Goal: Find specific page/section: Find specific page/section

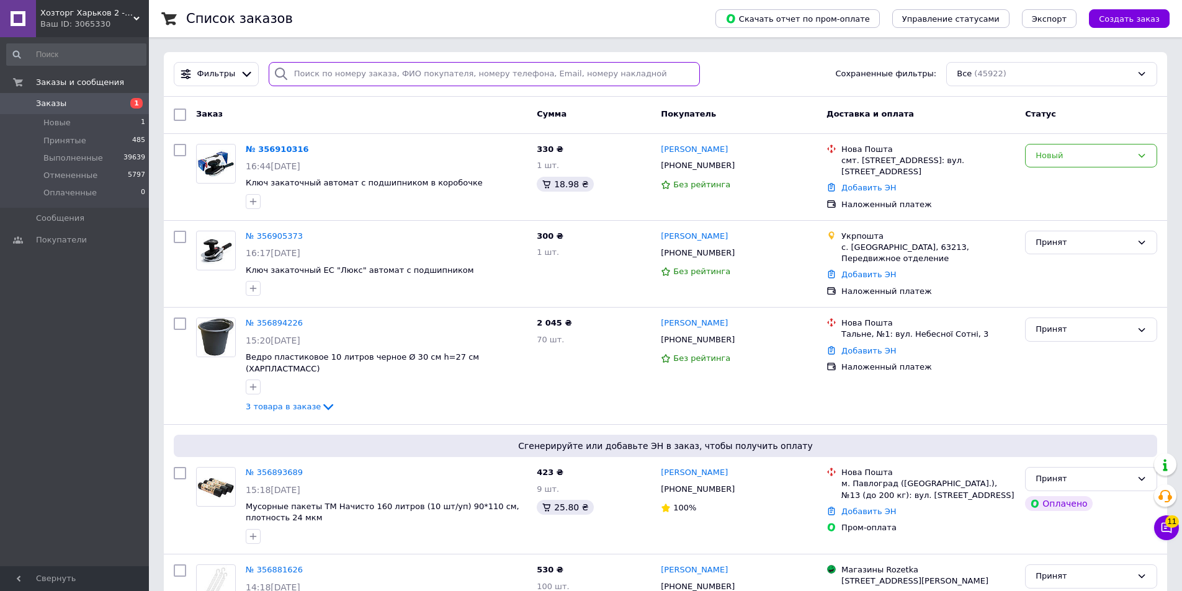
click at [308, 74] on input "search" at bounding box center [485, 74] width 432 height 24
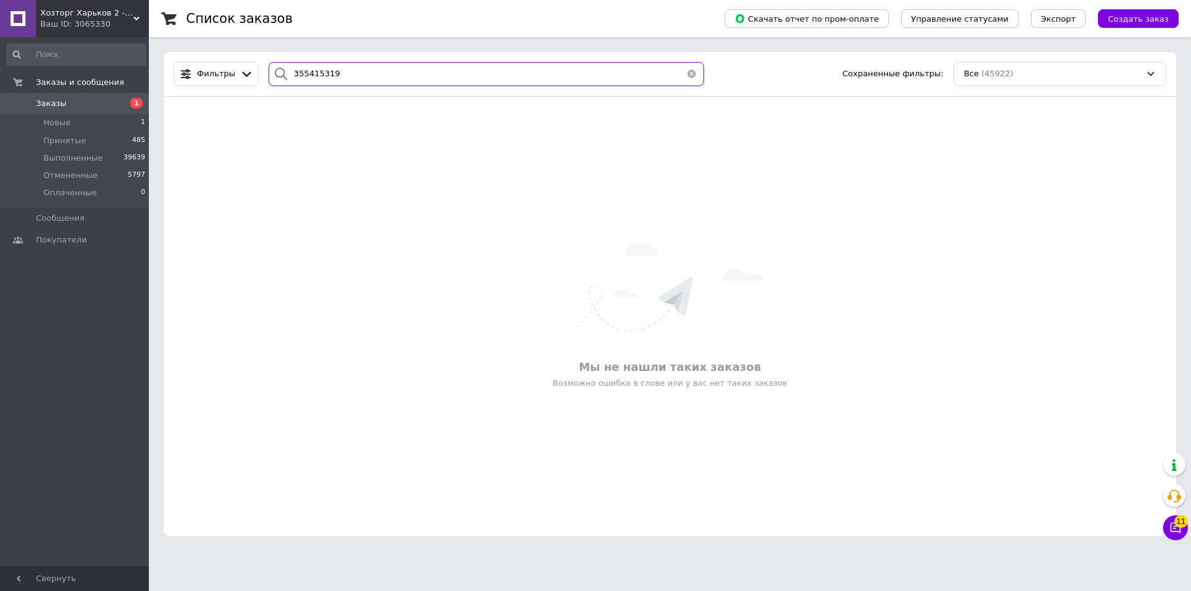
click at [298, 69] on input "355415319" at bounding box center [486, 74] width 435 height 24
type input "355415319"
click at [136, 16] on icon at bounding box center [136, 19] width 6 height 6
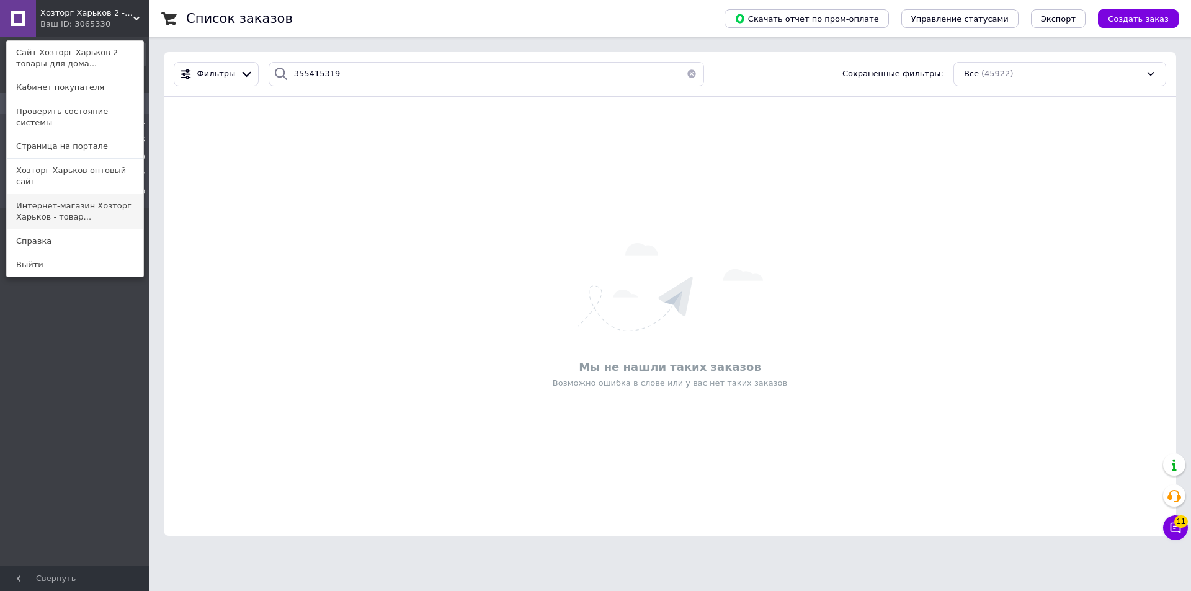
click at [24, 194] on link "Интернет-магазин Хозторг Харьков - товар..." at bounding box center [75, 211] width 136 height 35
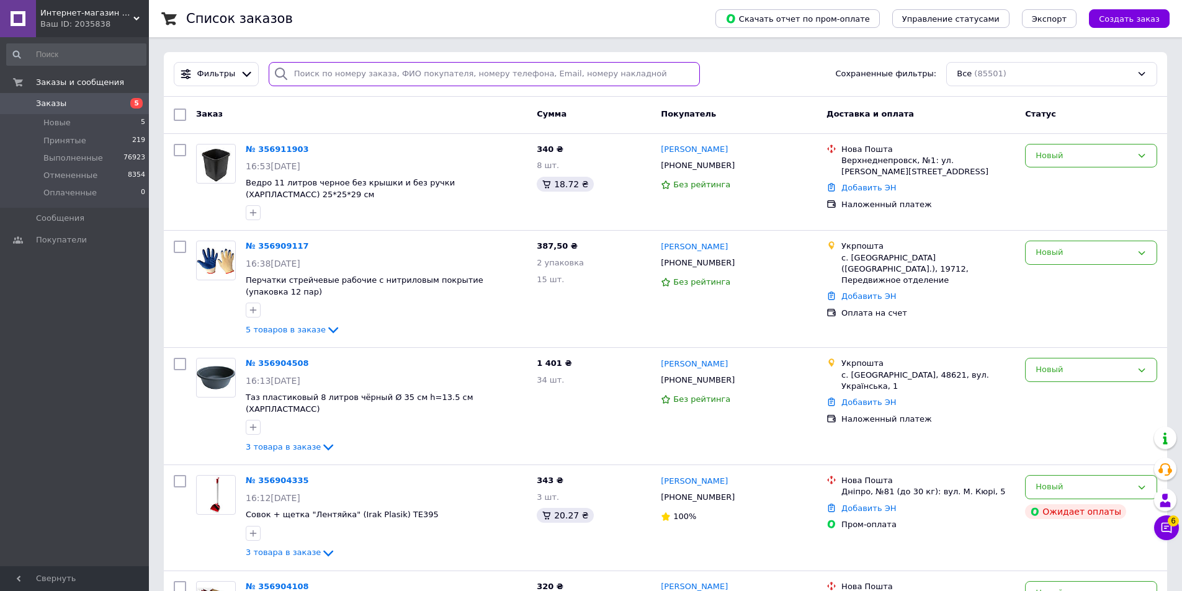
click at [290, 73] on input "search" at bounding box center [485, 74] width 432 height 24
paste input "355415319"
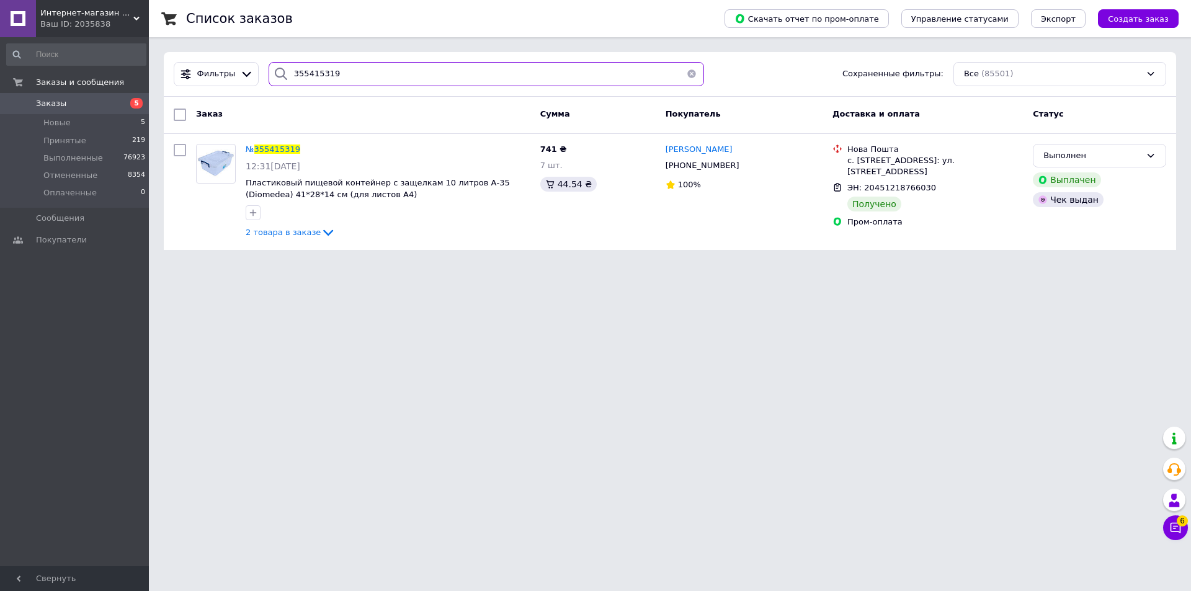
click at [310, 72] on input "355415319" at bounding box center [486, 74] width 435 height 24
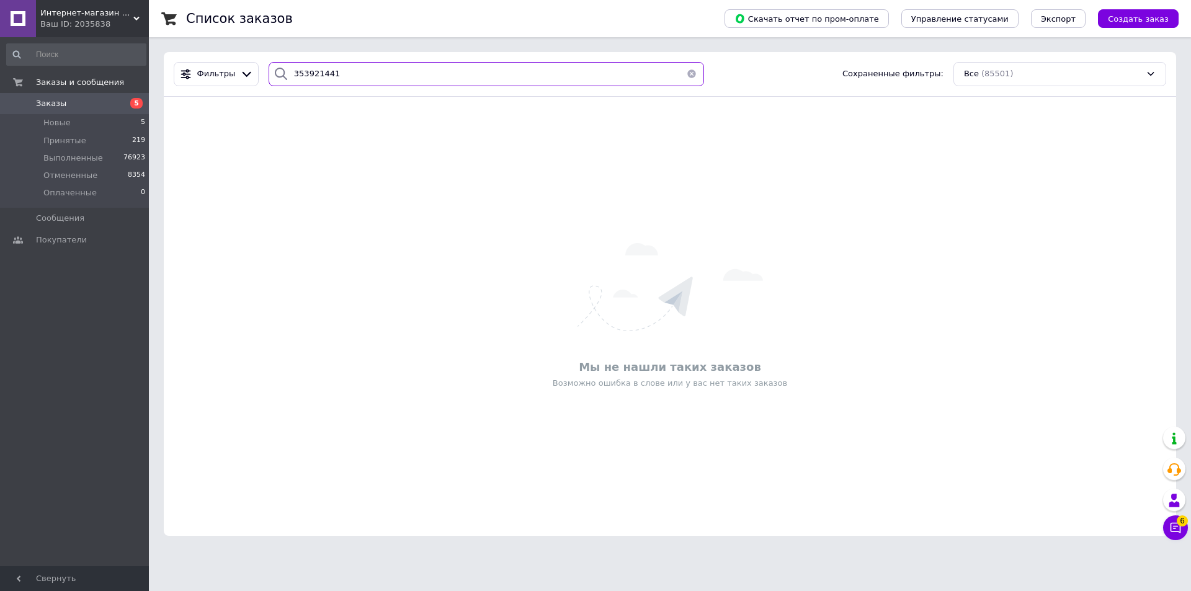
click at [296, 71] on input "353921441" at bounding box center [486, 74] width 435 height 24
type input "353921441"
click at [135, 16] on icon at bounding box center [136, 19] width 6 height 6
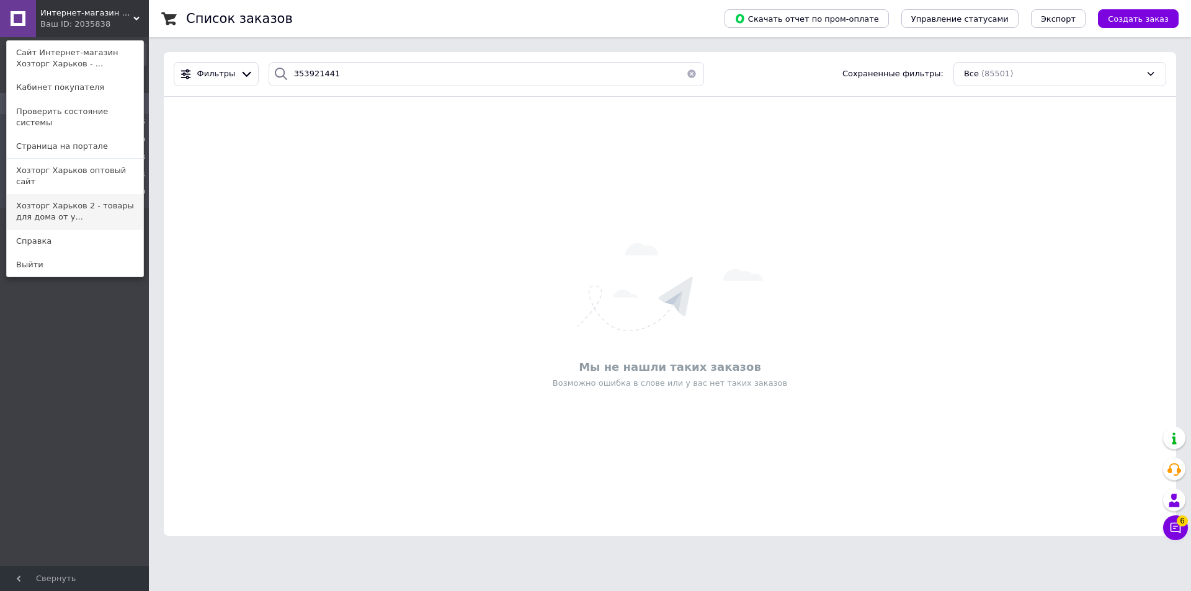
click at [28, 194] on link "Хозторг Харьков 2 - товары для дома от у..." at bounding box center [75, 211] width 136 height 35
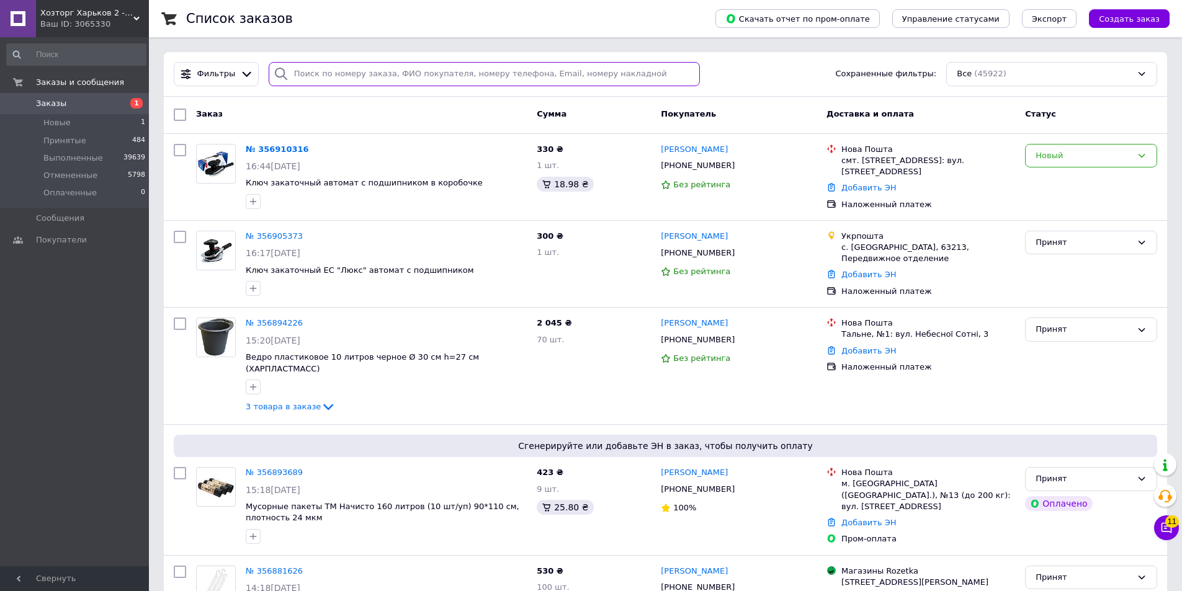
click at [293, 72] on input "search" at bounding box center [485, 74] width 432 height 24
paste input "353921441"
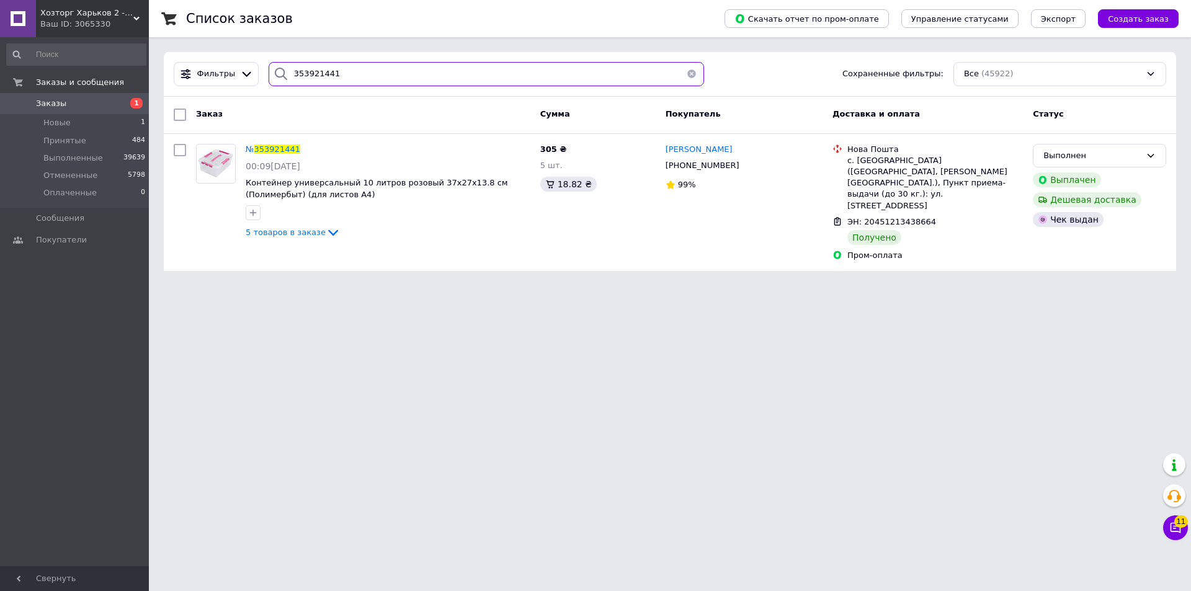
click at [293, 69] on input "353921441" at bounding box center [486, 74] width 435 height 24
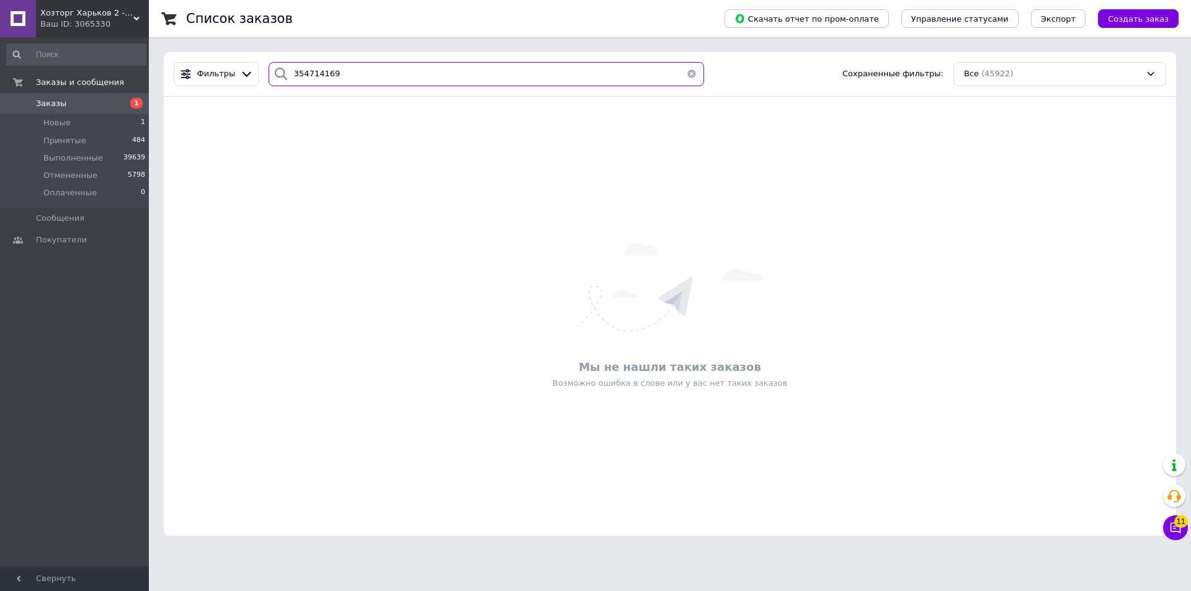
click at [292, 71] on input "354714169" at bounding box center [486, 74] width 435 height 24
type input "354714169"
click at [136, 15] on div "Хозторг Харьков 2 - товары для дома от украинских производителей Ваш ID: 3065330" at bounding box center [92, 18] width 113 height 37
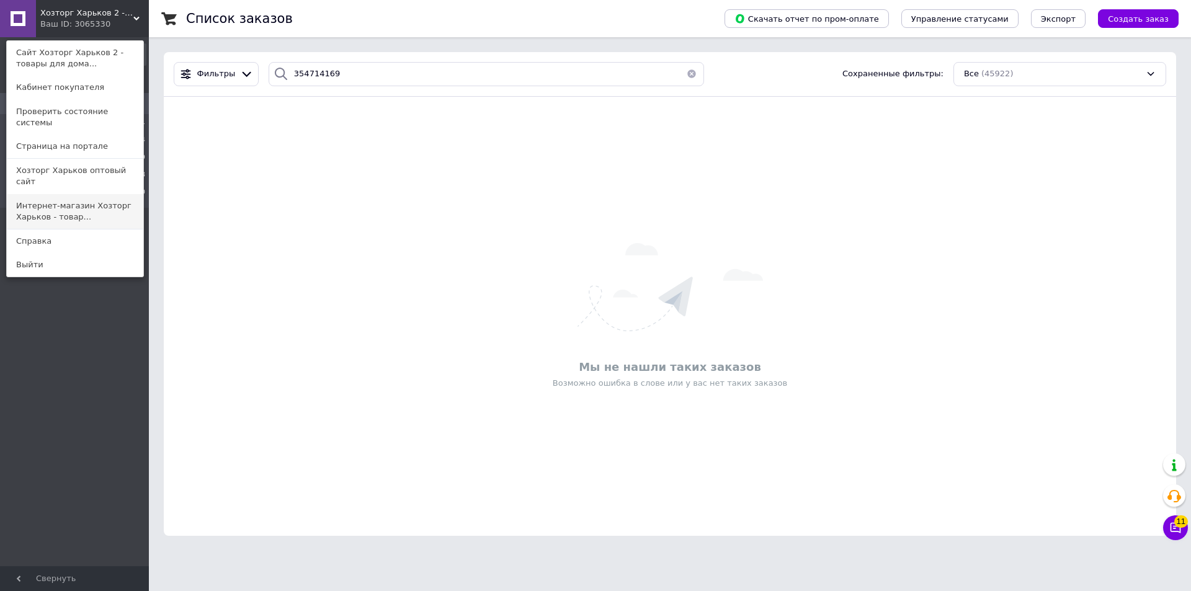
click at [53, 194] on link "Интернет-магазин Хозторг Харьков - товар..." at bounding box center [75, 211] width 136 height 35
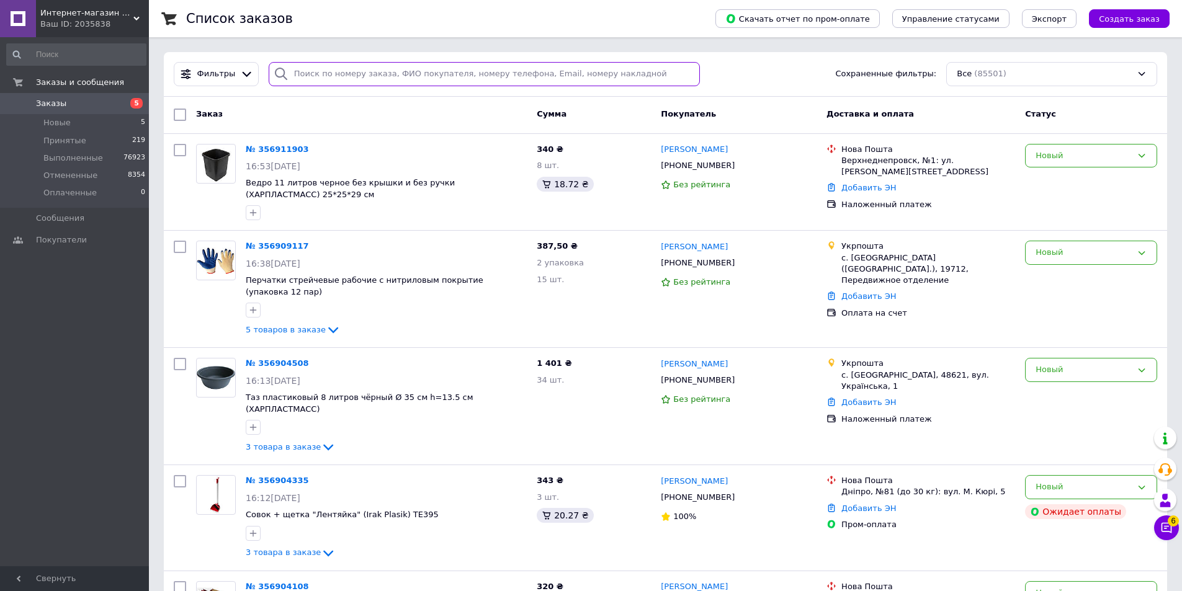
click at [301, 71] on input "search" at bounding box center [485, 74] width 432 height 24
paste input "354714169"
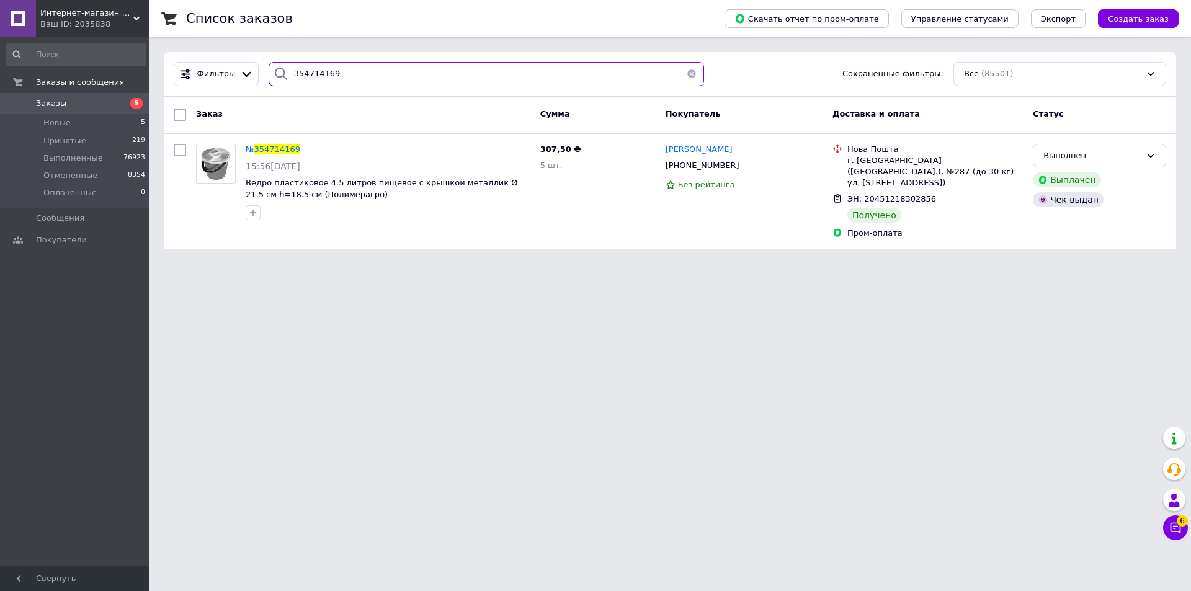
click at [291, 66] on input "354714169" at bounding box center [486, 74] width 435 height 24
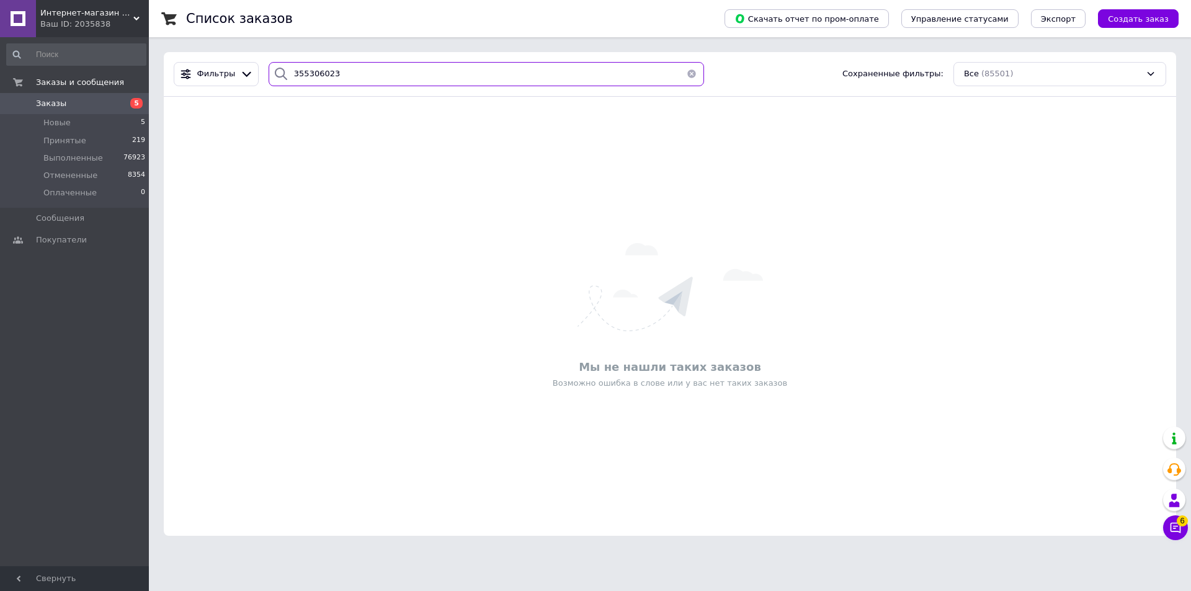
click at [298, 72] on input "355306023" at bounding box center [486, 74] width 435 height 24
type input "355306023"
click at [135, 17] on use at bounding box center [136, 19] width 6 height 4
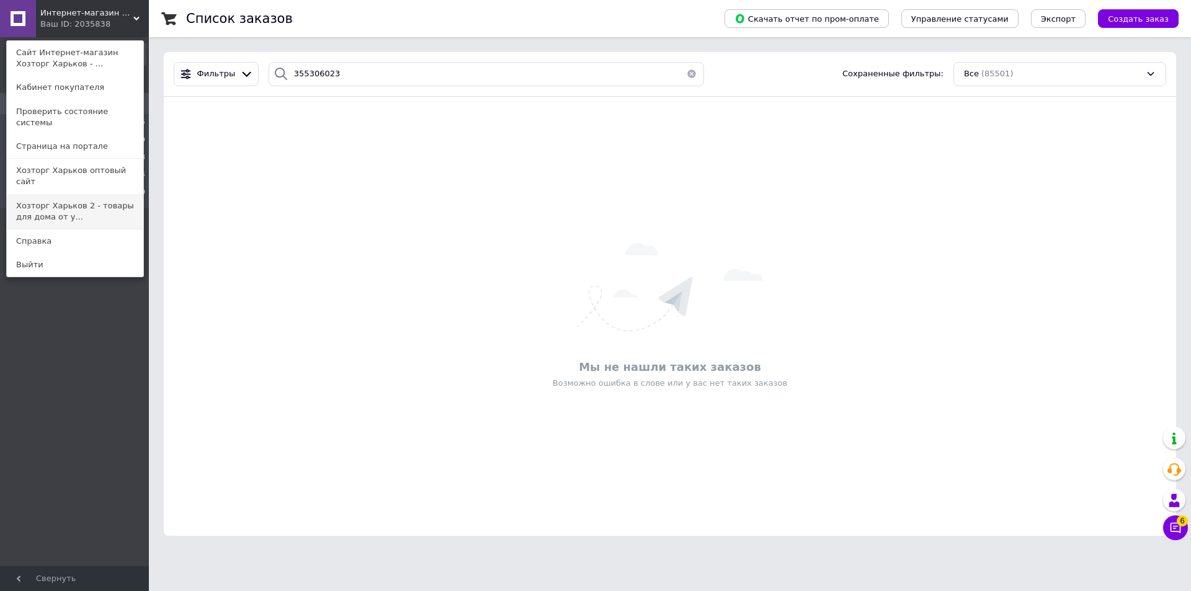
click at [29, 194] on link "Хозторг Харьков 2 - товары для дома от у..." at bounding box center [75, 211] width 136 height 35
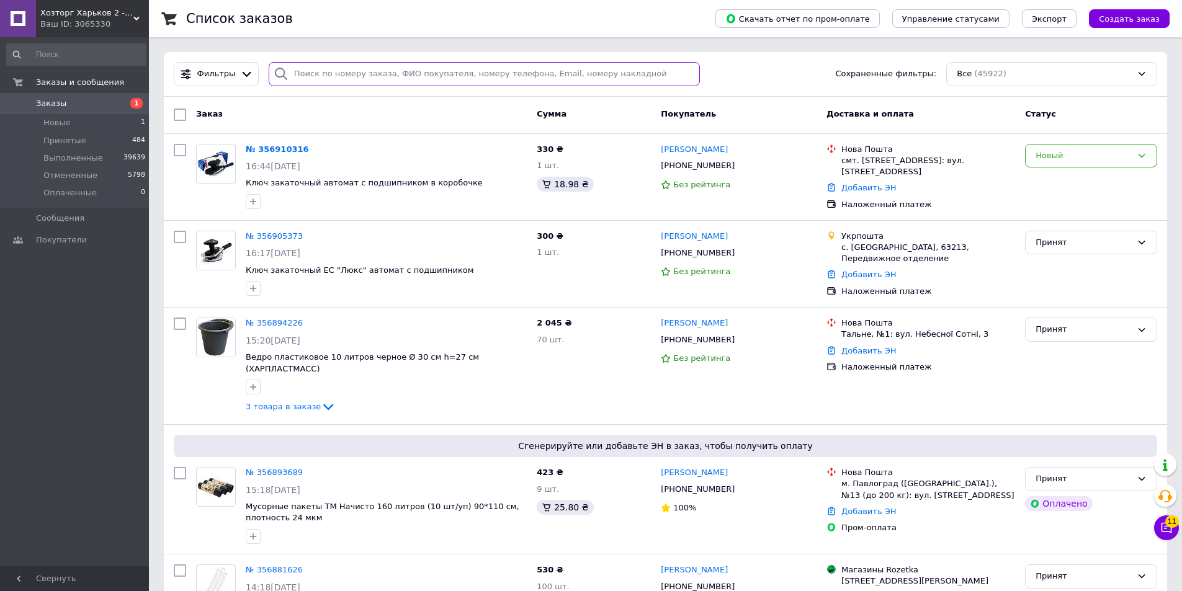
click at [295, 68] on input "search" at bounding box center [485, 74] width 432 height 24
paste input "355306023"
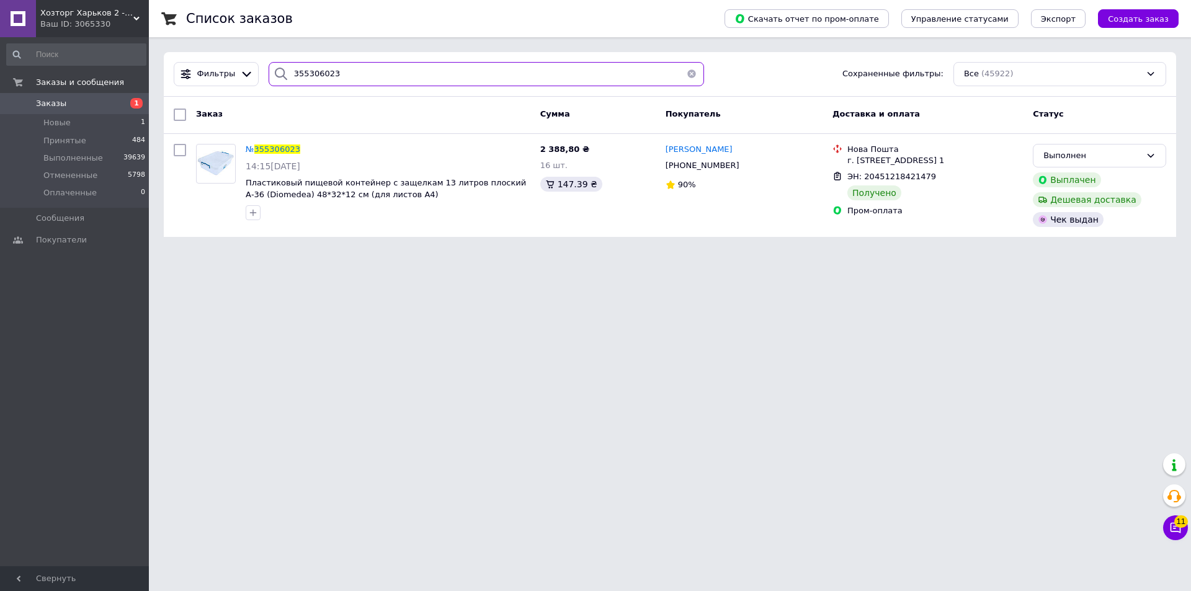
click at [290, 69] on input "355306023" at bounding box center [486, 74] width 435 height 24
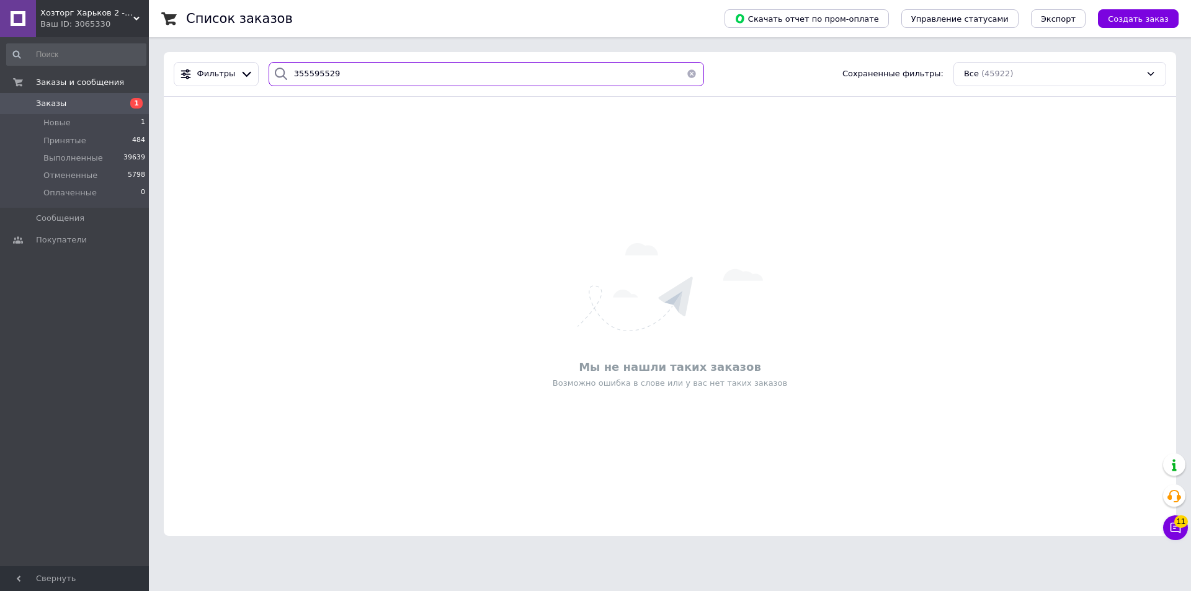
click at [295, 70] on input "355595529" at bounding box center [486, 74] width 435 height 24
type input "355595529"
click at [135, 16] on icon at bounding box center [136, 19] width 6 height 6
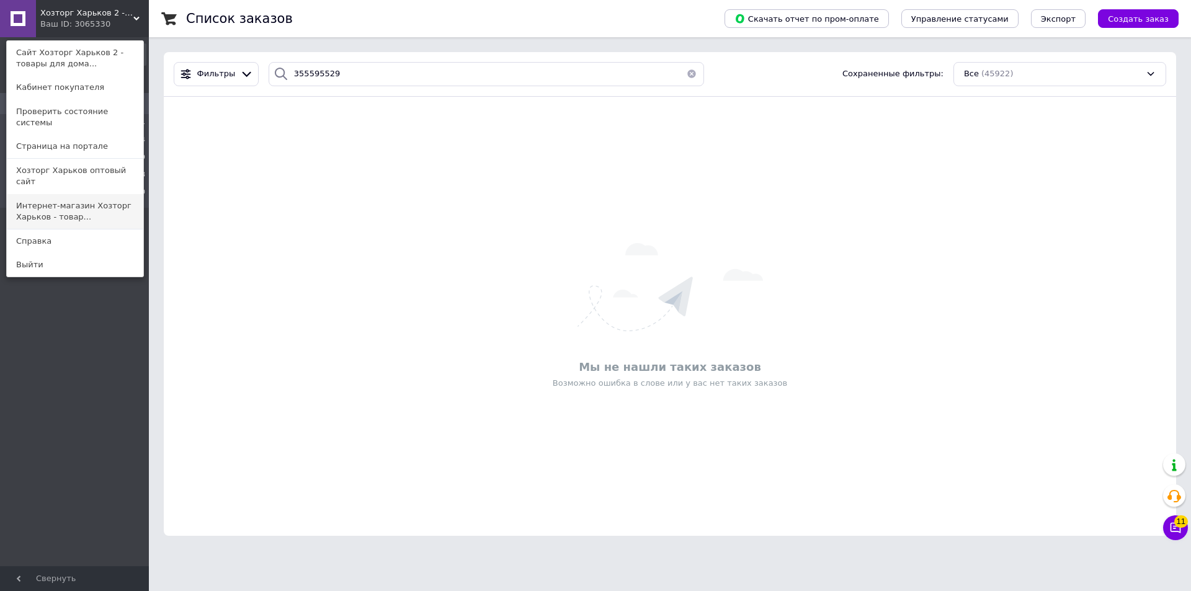
click at [47, 194] on link "Интернет-магазин Хозторг Харьков - товар..." at bounding box center [75, 211] width 136 height 35
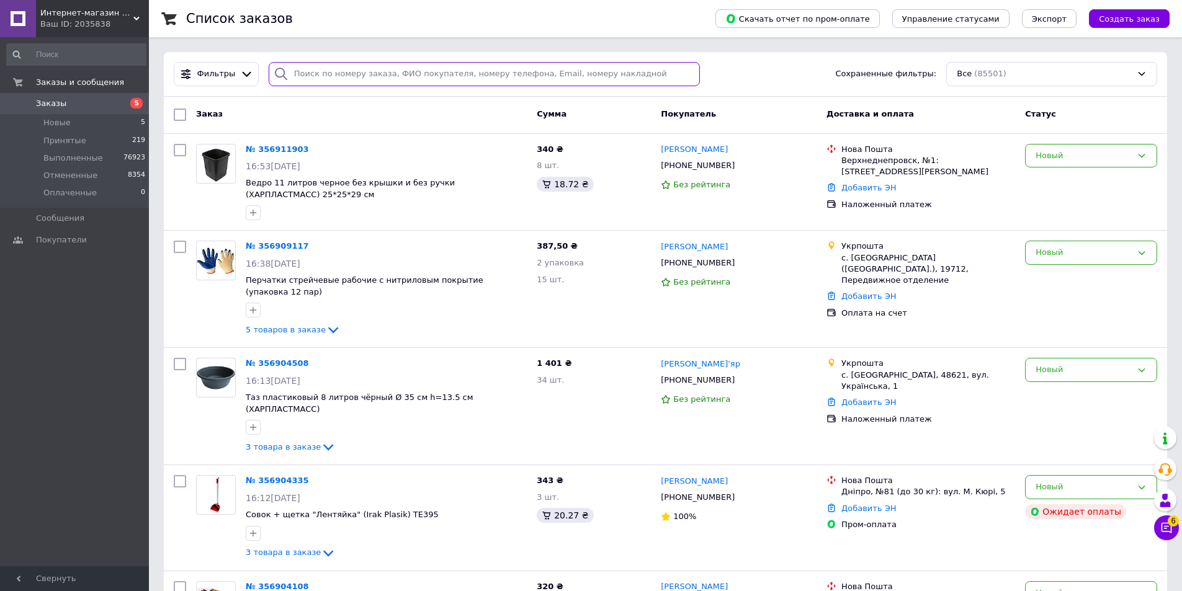
click at [298, 67] on input "search" at bounding box center [485, 74] width 432 height 24
paste input "355595529"
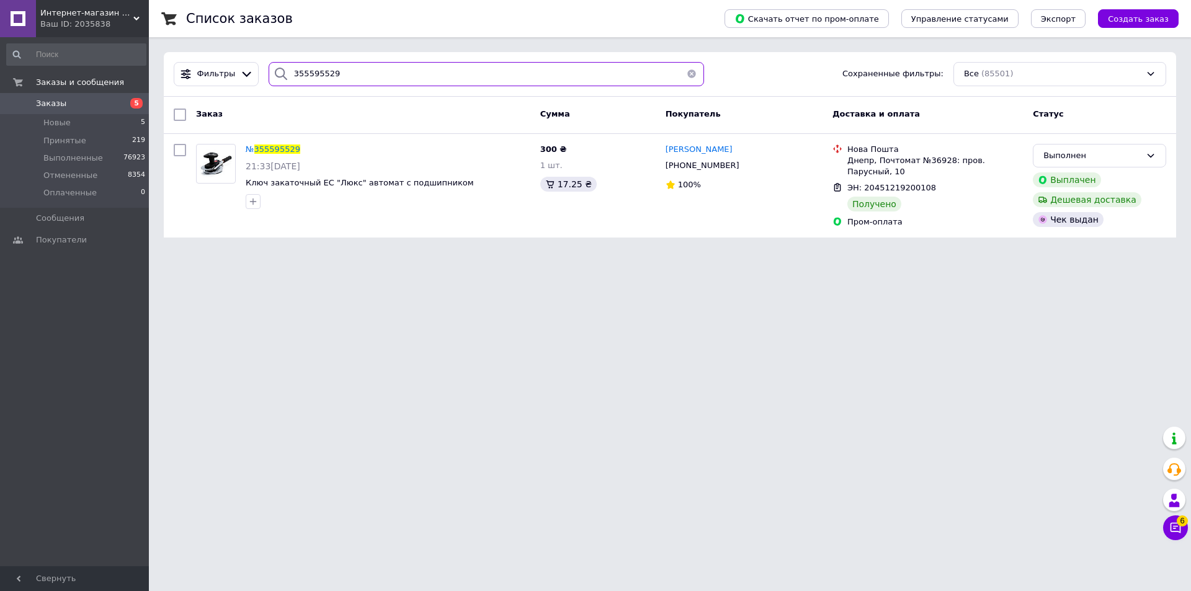
click at [310, 65] on input "355595529" at bounding box center [486, 74] width 435 height 24
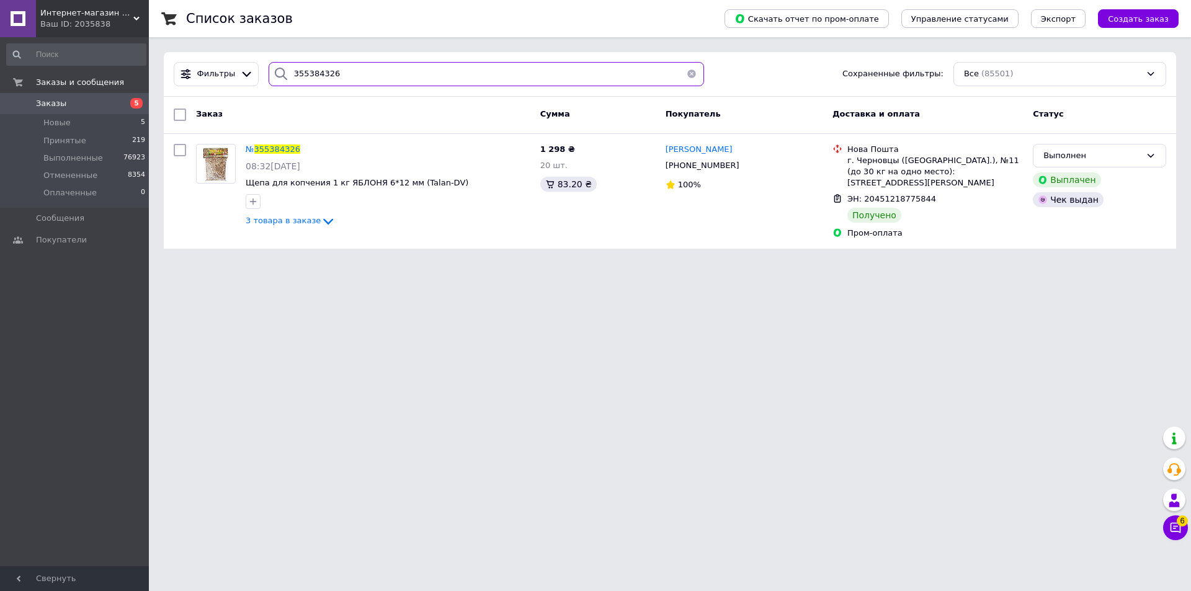
click at [304, 74] on input "355384326" at bounding box center [486, 74] width 435 height 24
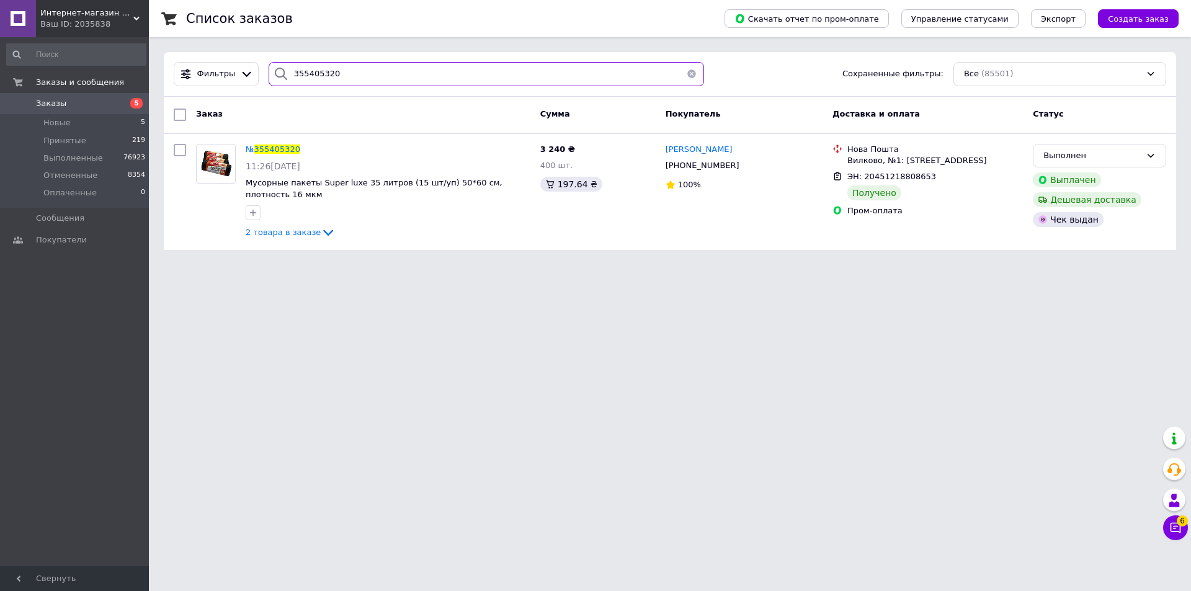
click at [299, 65] on input "355405320" at bounding box center [486, 74] width 435 height 24
click at [305, 68] on input "355405320" at bounding box center [486, 74] width 435 height 24
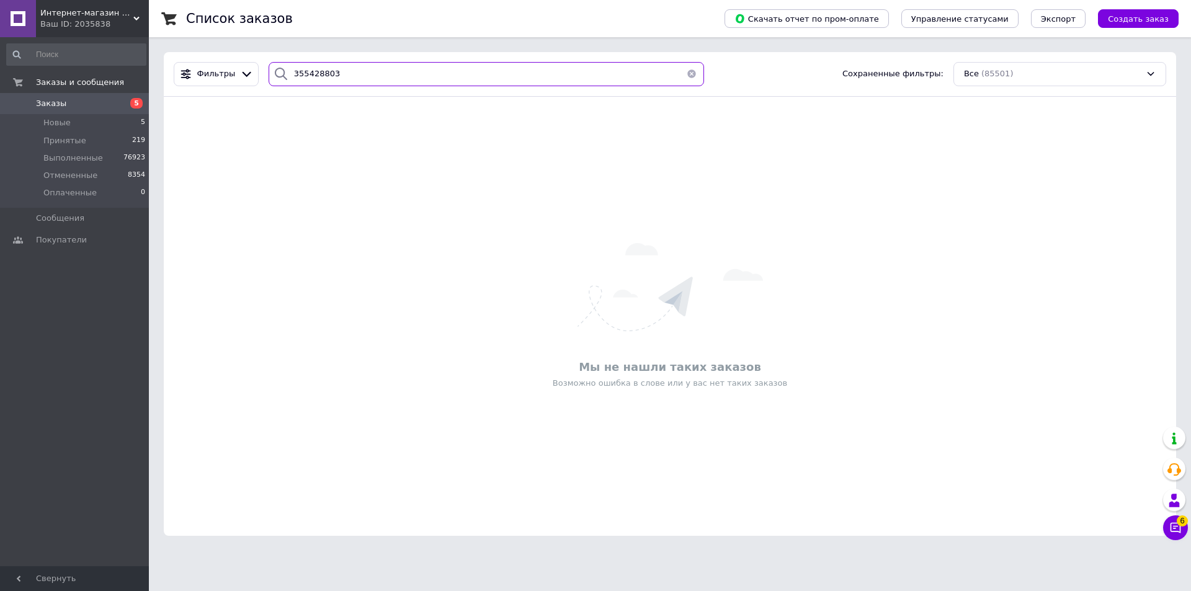
click at [300, 71] on input "355428803" at bounding box center [486, 74] width 435 height 24
type input "355428803"
click at [135, 16] on icon at bounding box center [136, 19] width 6 height 6
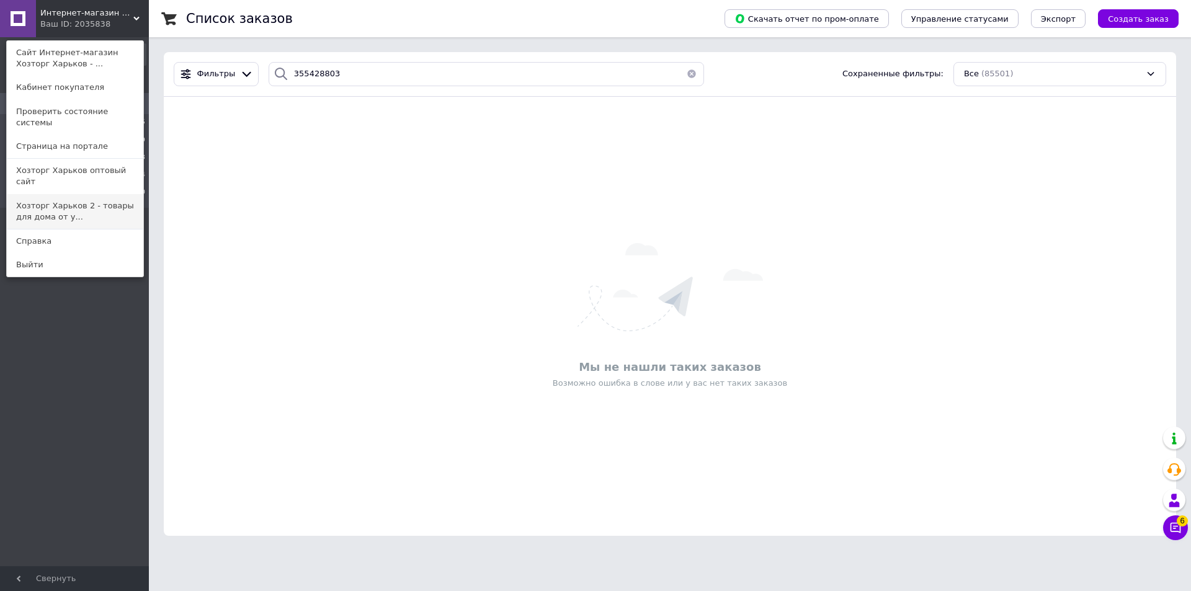
click at [32, 194] on link "Хозторг Харьков 2 - товары для дома от у..." at bounding box center [75, 211] width 136 height 35
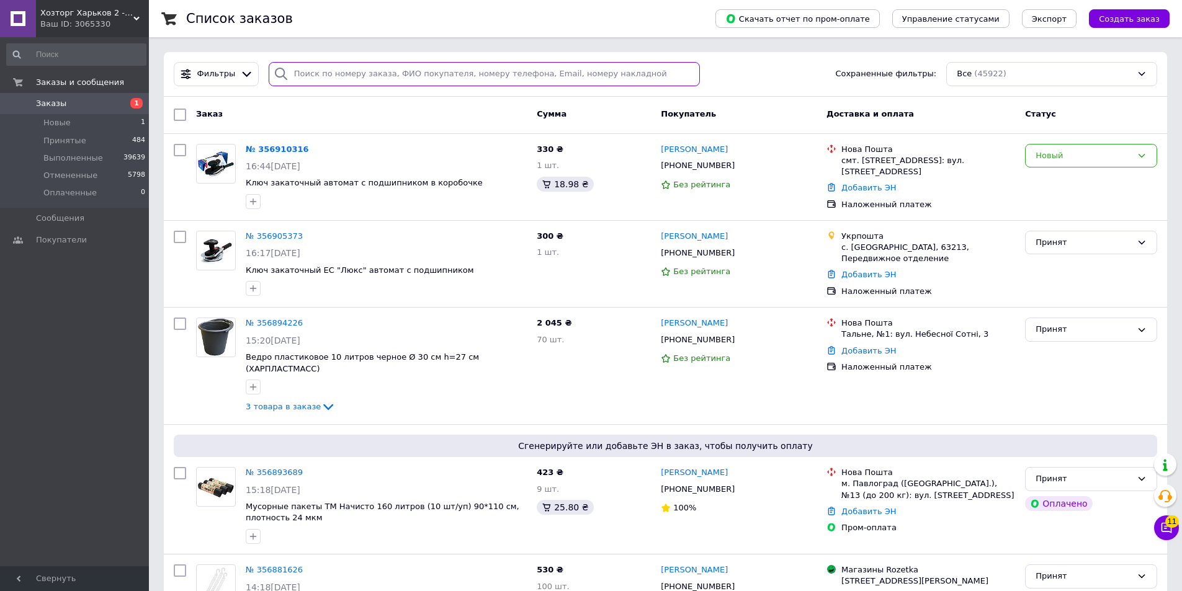
click at [295, 69] on input "search" at bounding box center [485, 74] width 432 height 24
paste input "355428803"
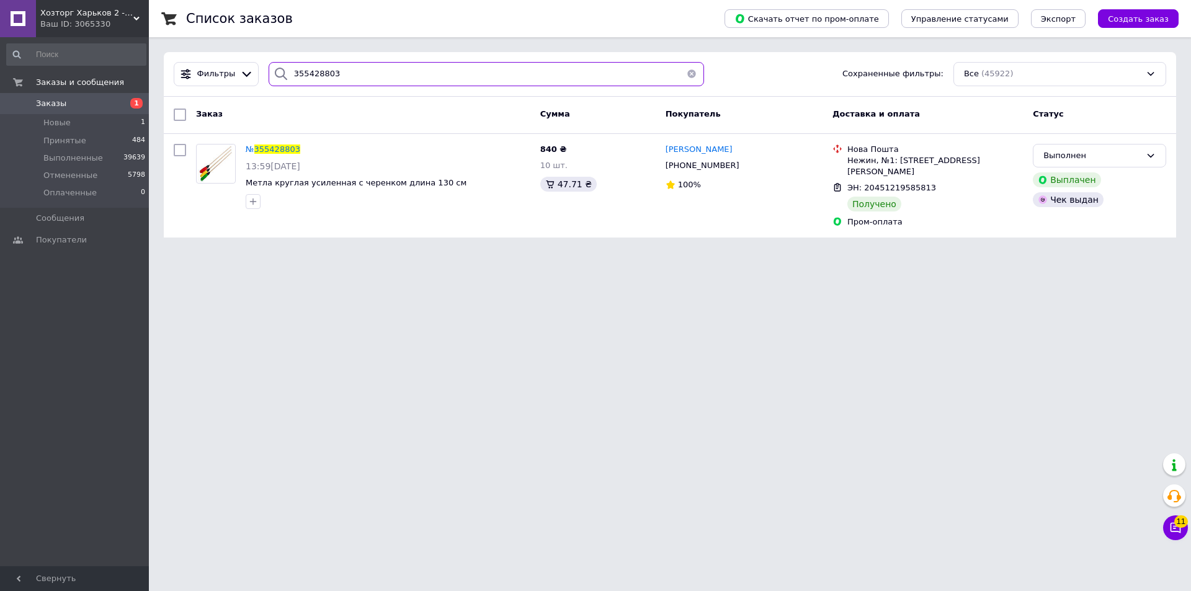
click at [301, 74] on input "355428803" at bounding box center [486, 74] width 435 height 24
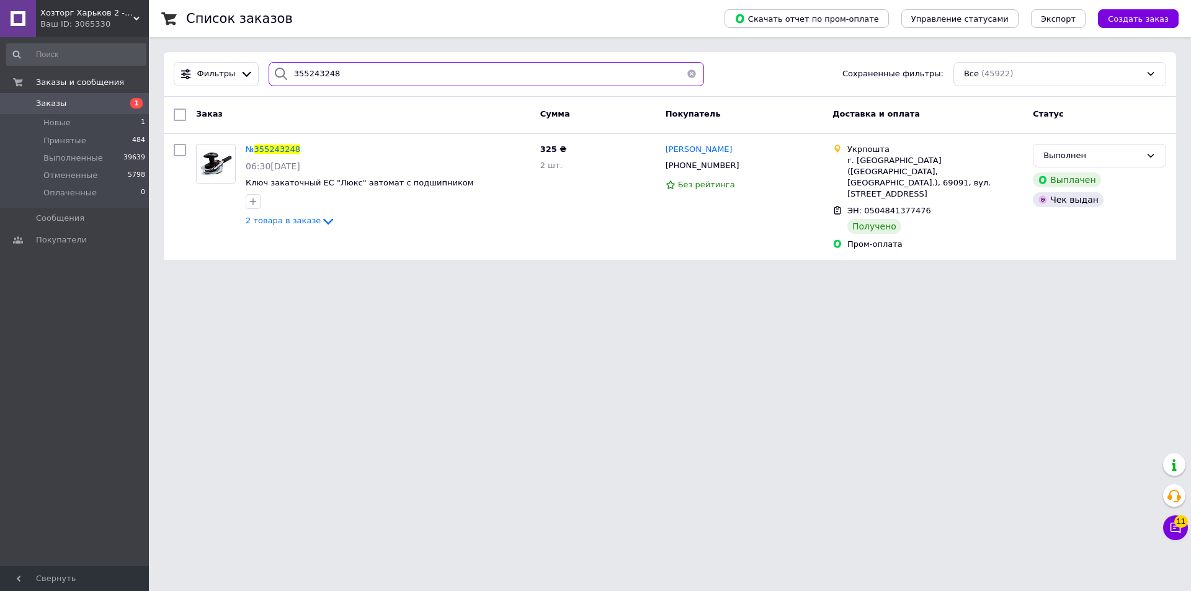
click at [306, 72] on input "355243248" at bounding box center [486, 74] width 435 height 24
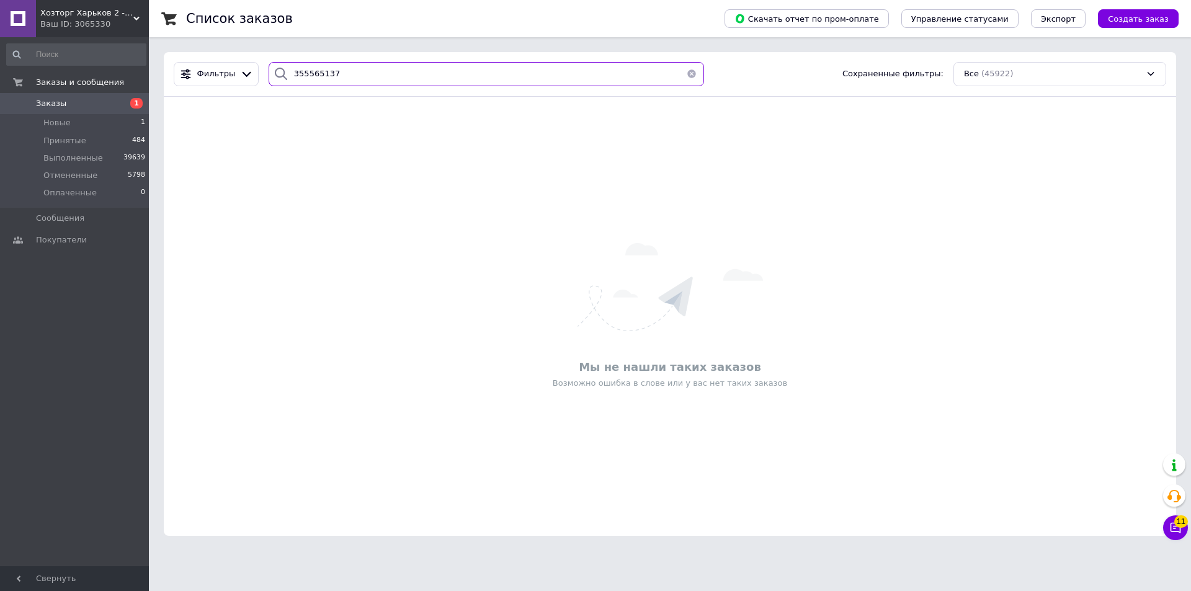
click at [299, 69] on input "355565137" at bounding box center [486, 74] width 435 height 24
type input "355565137"
click at [137, 16] on icon at bounding box center [136, 19] width 6 height 6
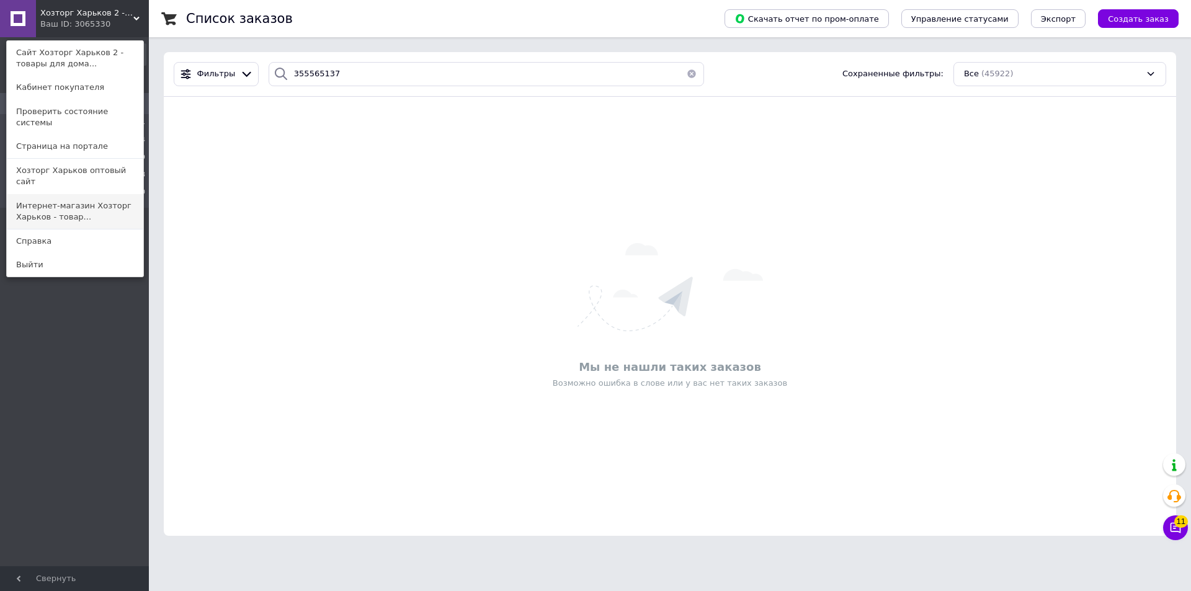
click at [28, 194] on link "Интернет-магазин Хозторг Харьков - товар..." at bounding box center [75, 211] width 136 height 35
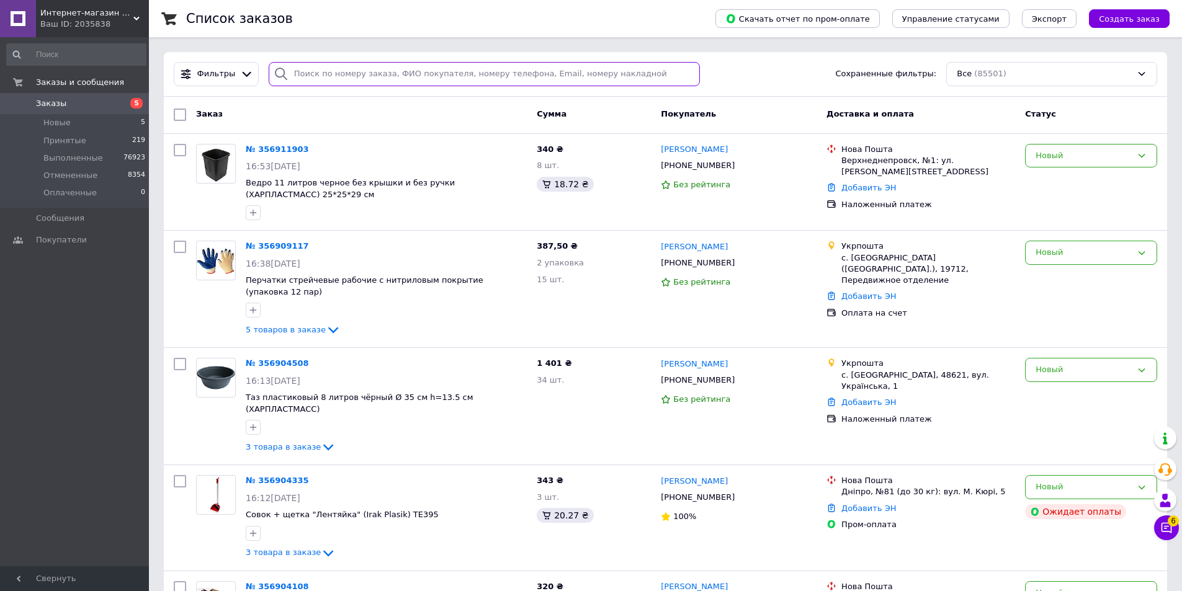
click at [297, 71] on input "search" at bounding box center [485, 74] width 432 height 24
paste input "355565137"
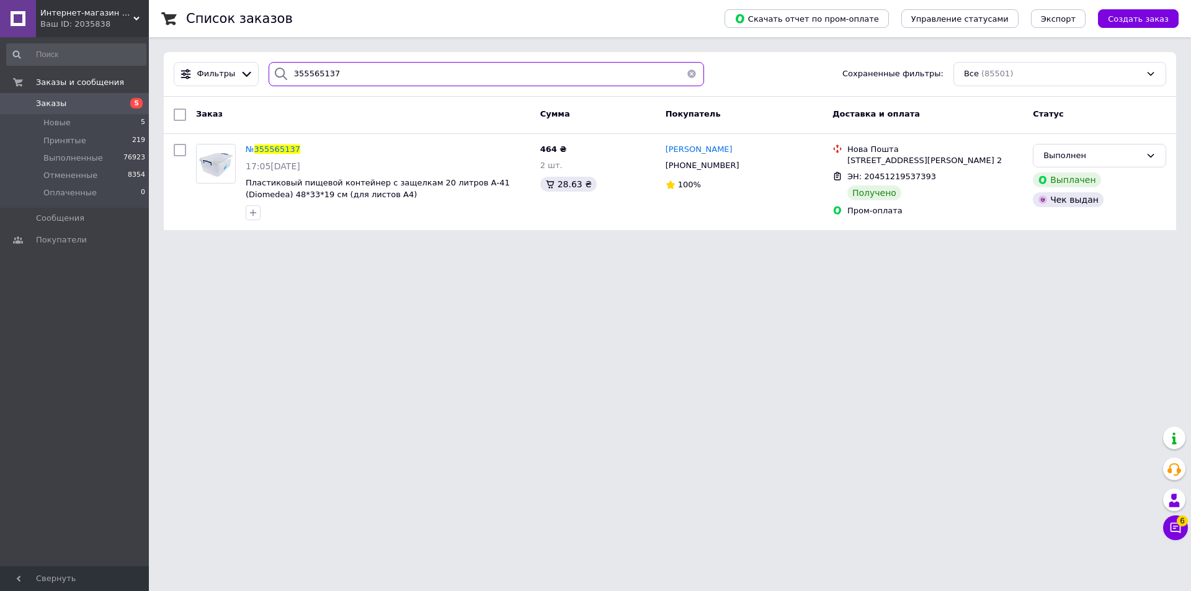
click at [309, 72] on input "355565137" at bounding box center [486, 74] width 435 height 24
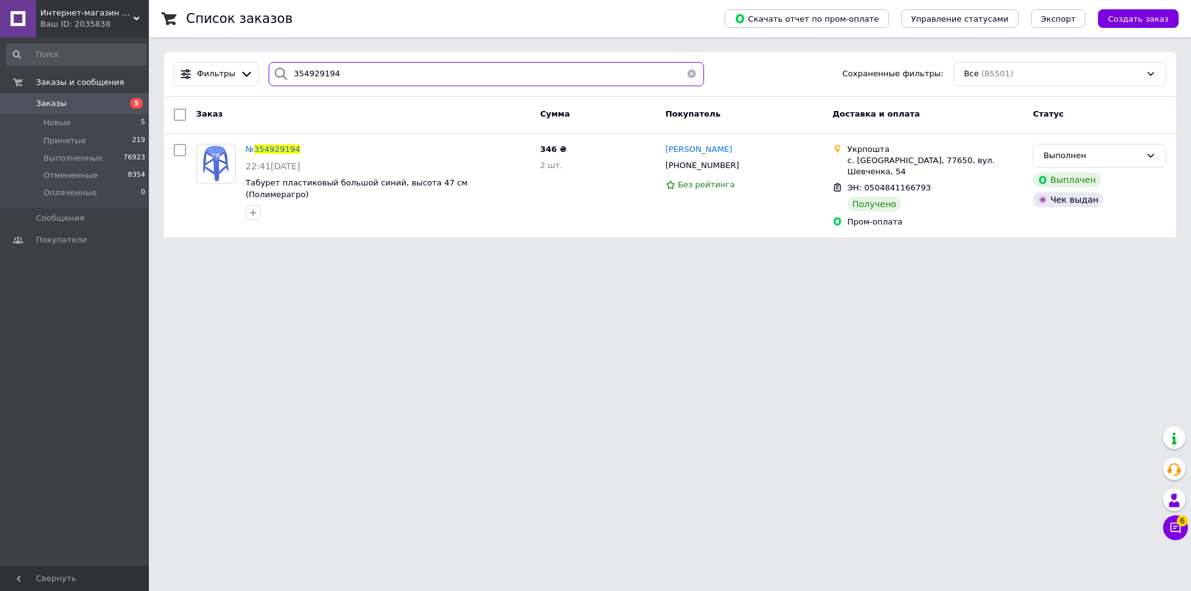
click at [308, 72] on input "354929194" at bounding box center [486, 74] width 435 height 24
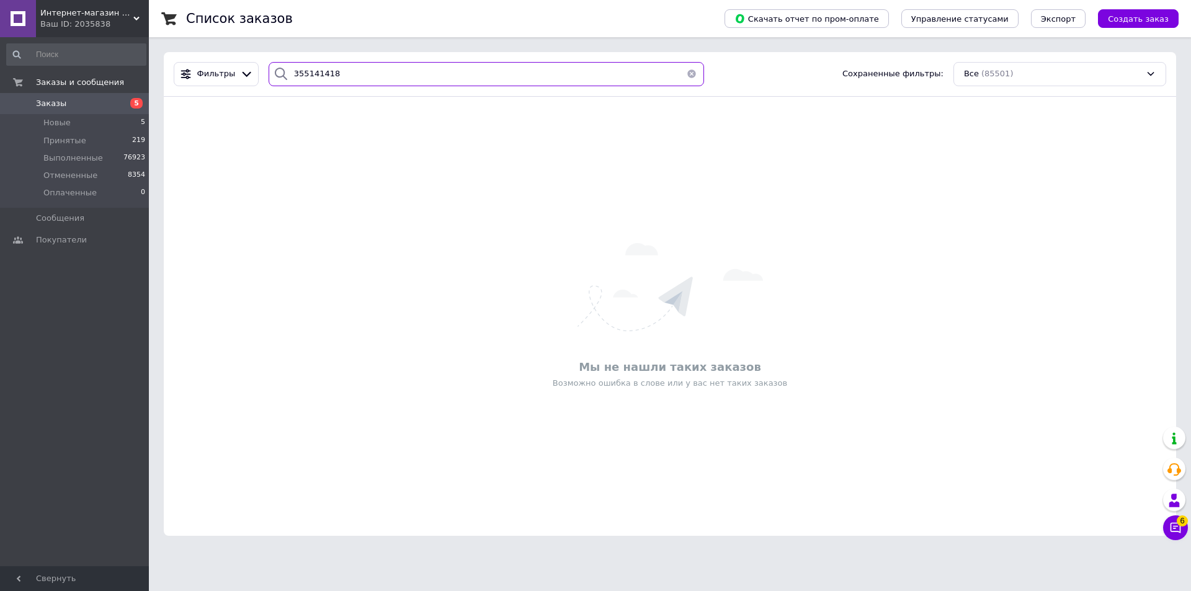
click at [295, 73] on input "355141418" at bounding box center [486, 74] width 435 height 24
type input "355141418"
click at [137, 20] on icon at bounding box center [136, 19] width 6 height 6
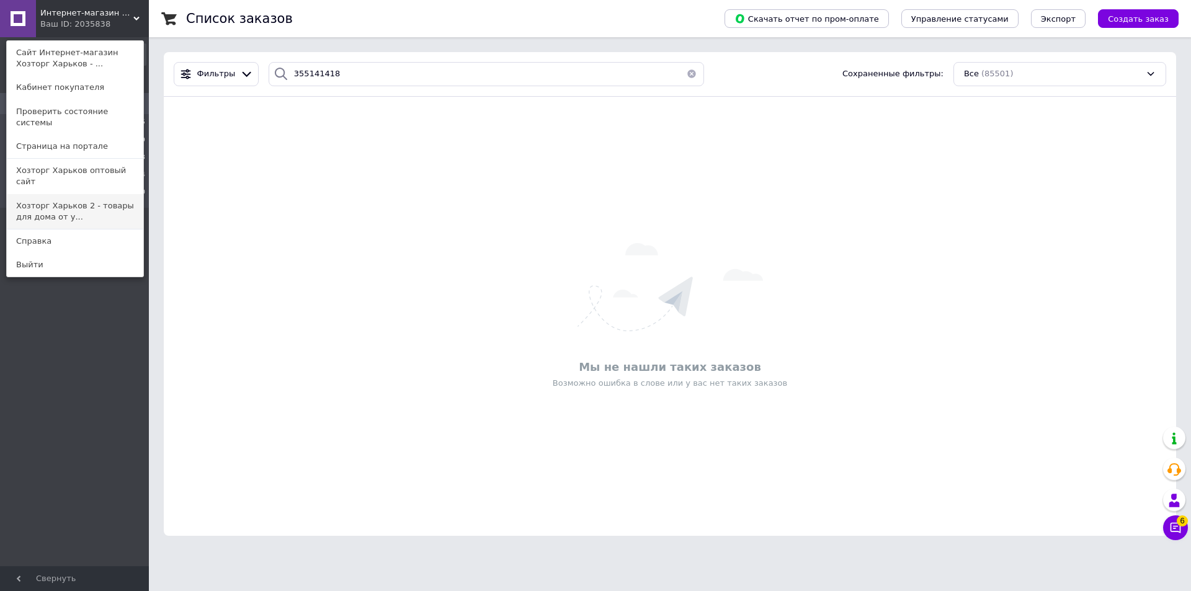
click at [15, 194] on link "Хозторг Харьков 2 - товары для дома от у..." at bounding box center [75, 211] width 136 height 35
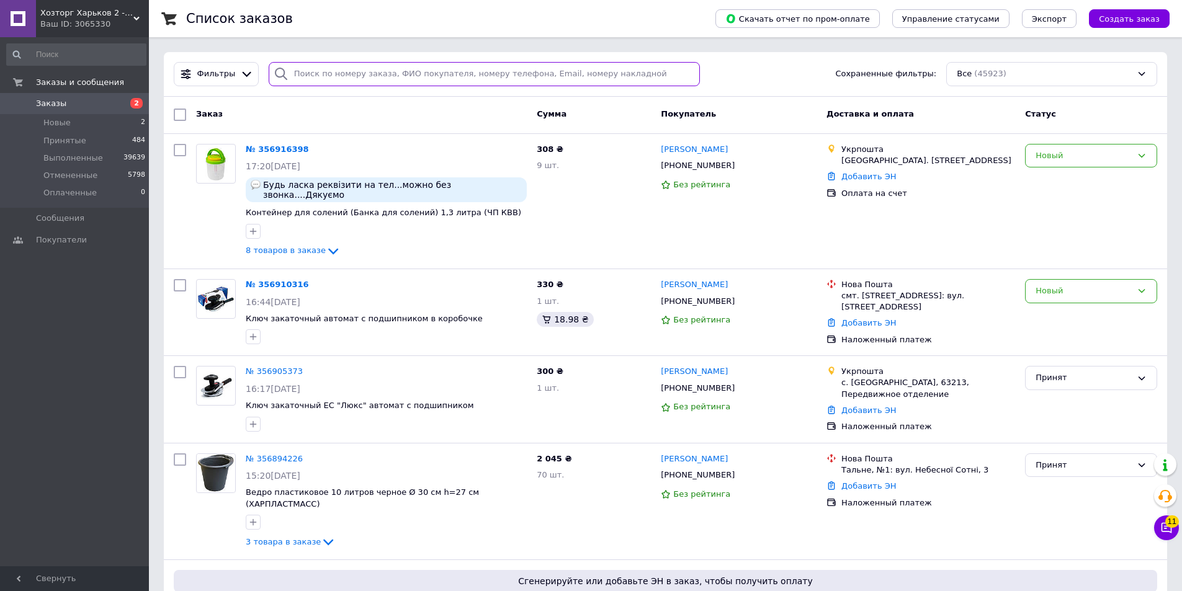
click at [299, 72] on input "search" at bounding box center [485, 74] width 432 height 24
paste input "355141418"
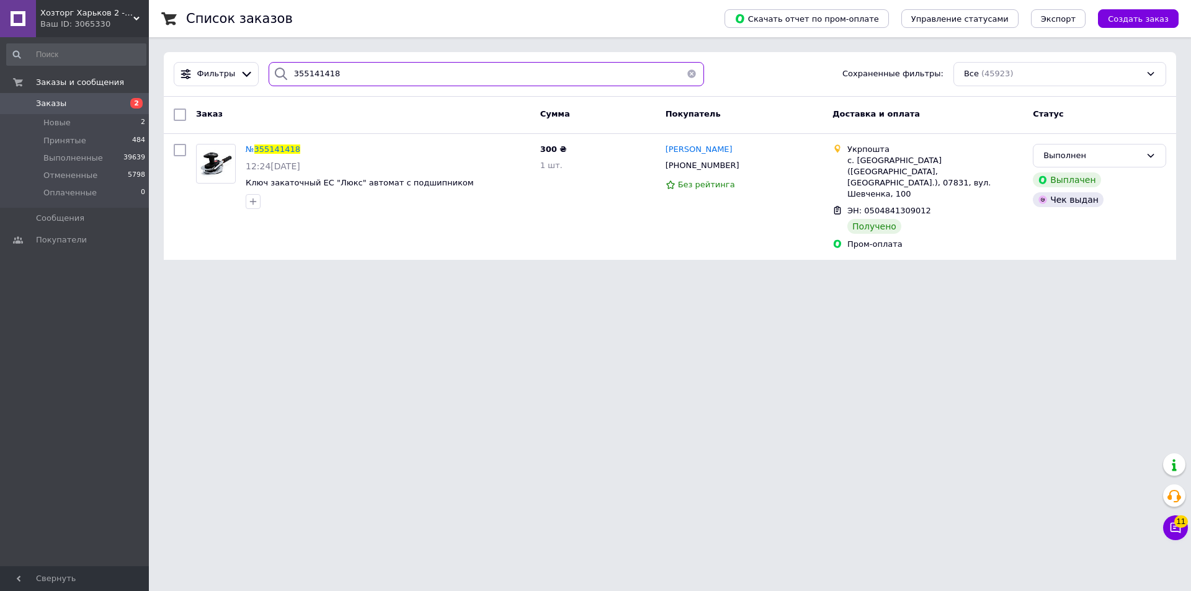
click at [295, 68] on input "355141418" at bounding box center [486, 74] width 435 height 24
click at [295, 67] on input "355141418" at bounding box center [486, 74] width 435 height 24
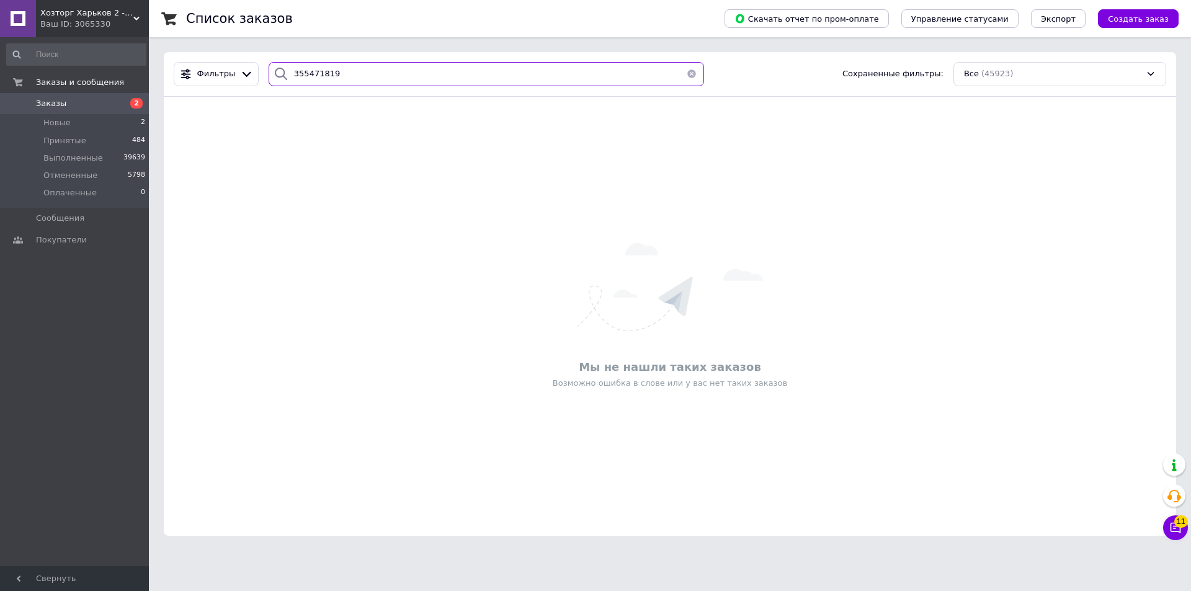
click at [301, 72] on input "355471819" at bounding box center [486, 74] width 435 height 24
type input "355471819"
click at [138, 17] on use at bounding box center [136, 19] width 6 height 4
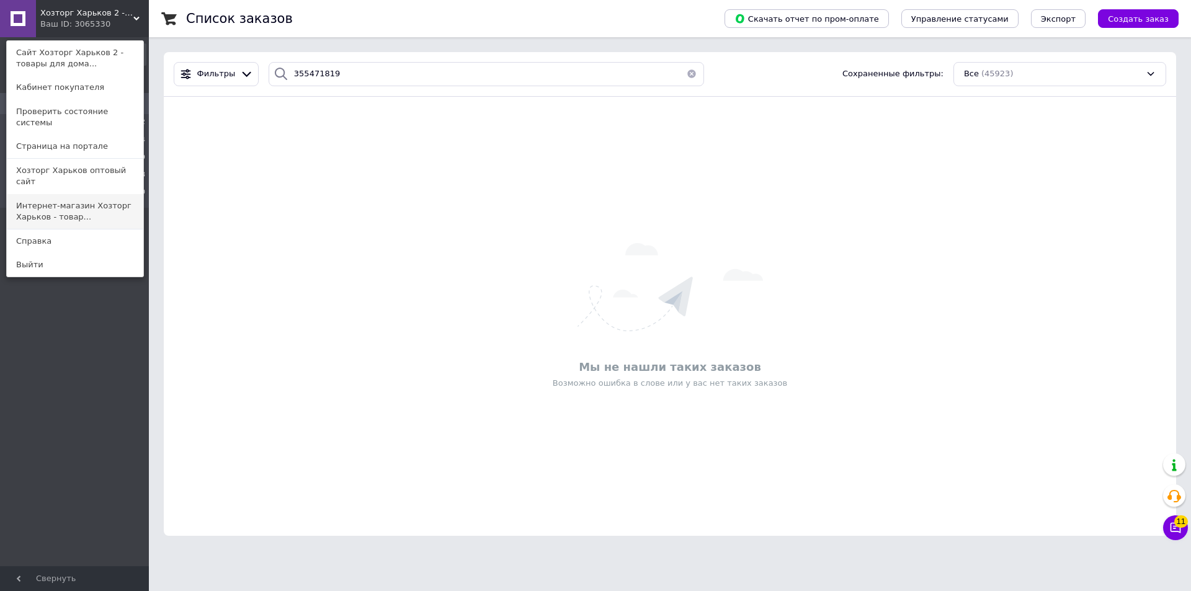
click at [33, 194] on link "Интернет-магазин Хозторг Харьков - товар..." at bounding box center [75, 211] width 136 height 35
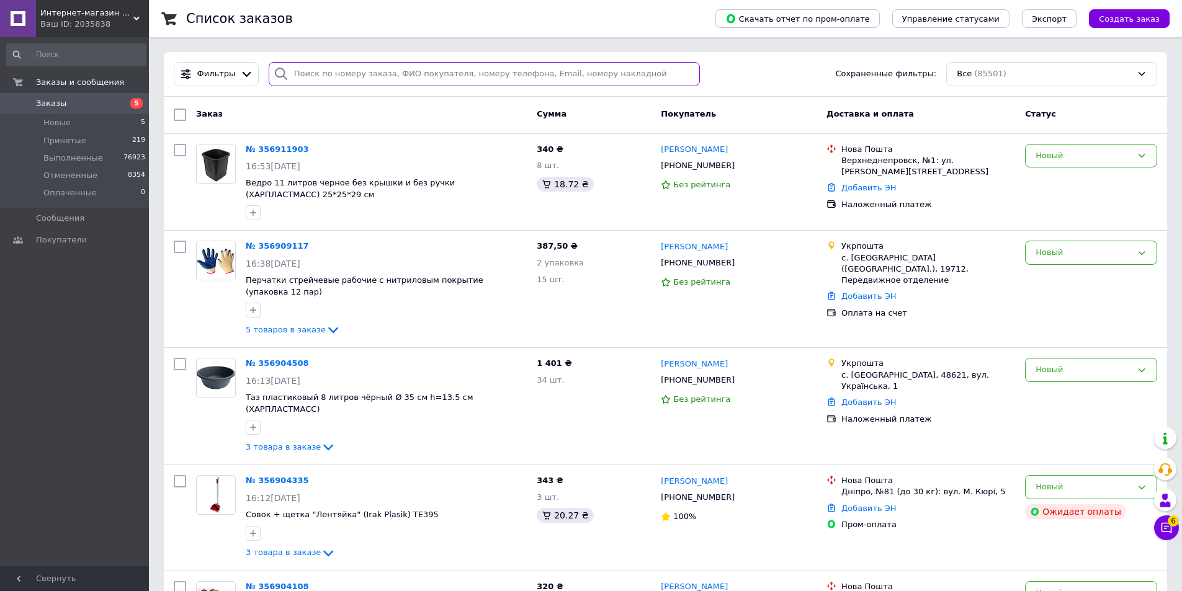
click at [299, 73] on input "search" at bounding box center [485, 74] width 432 height 24
paste input "355471819"
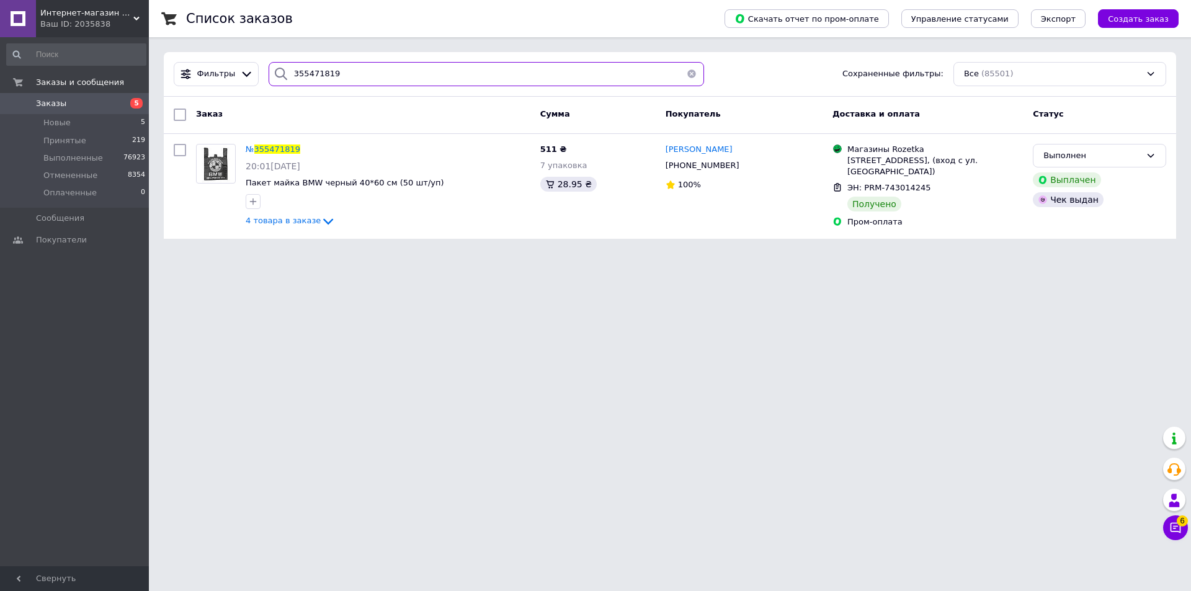
click at [296, 69] on input "355471819" at bounding box center [486, 74] width 435 height 24
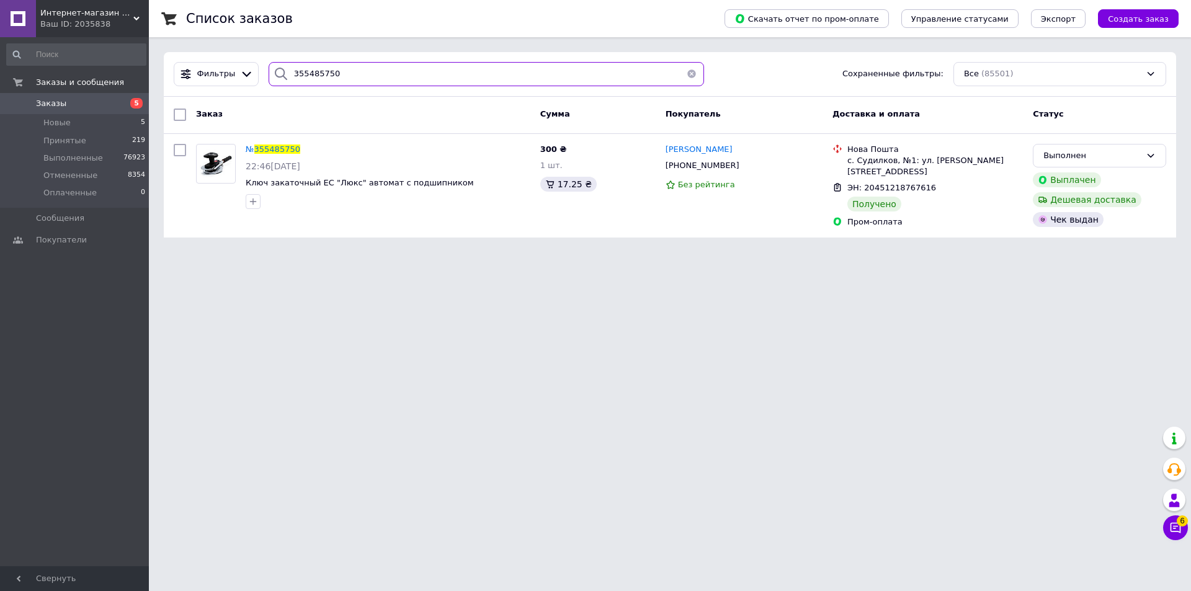
click at [295, 72] on input "355485750" at bounding box center [486, 74] width 435 height 24
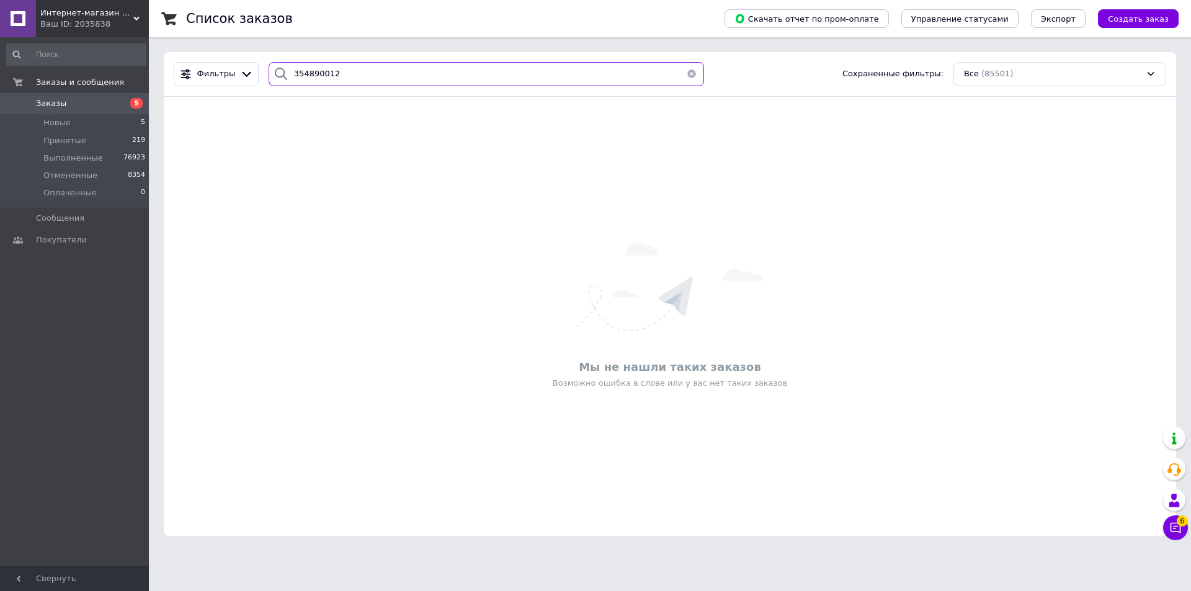
click at [304, 73] on input "354890012" at bounding box center [486, 74] width 435 height 24
type input "354890012"
click at [137, 14] on div "Интернет-магазин Хозторг Харьков - товары для дома, сада и огорода оптом Ваш ID…" at bounding box center [92, 18] width 113 height 37
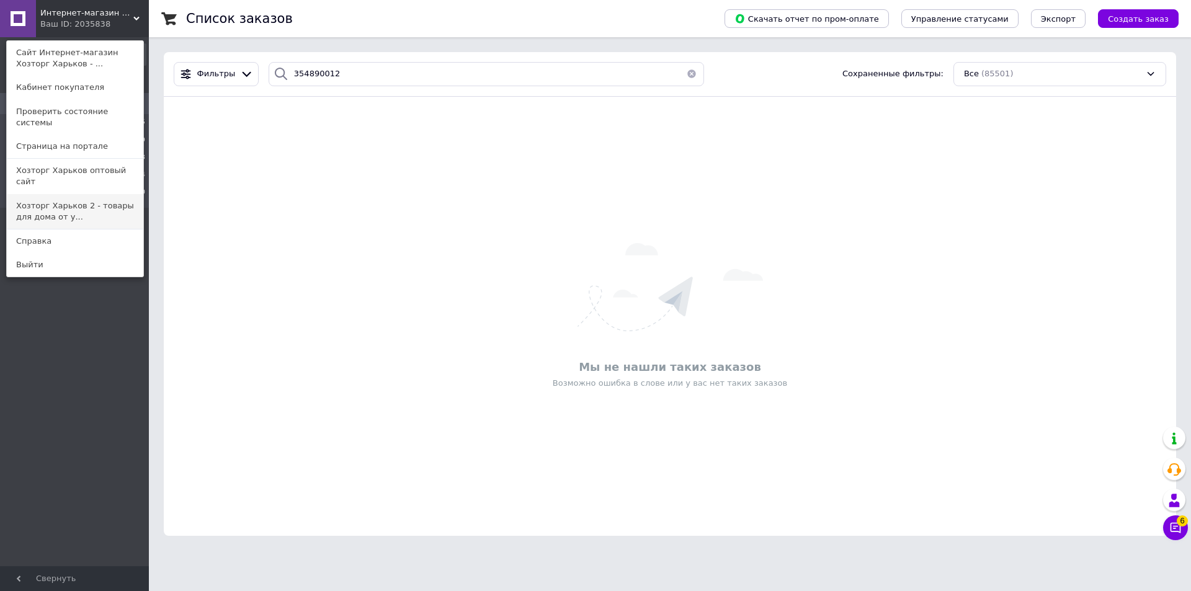
click at [33, 194] on link "Хозторг Харьков 2 - товары для дома от у..." at bounding box center [75, 211] width 136 height 35
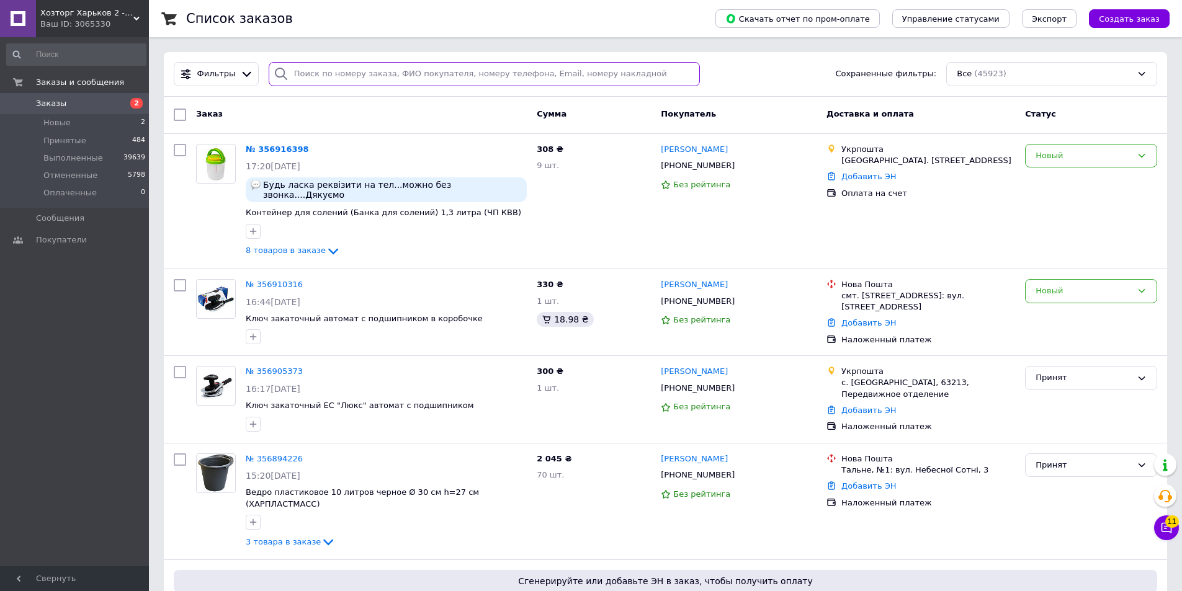
click at [290, 73] on input "search" at bounding box center [485, 74] width 432 height 24
paste input "354890012"
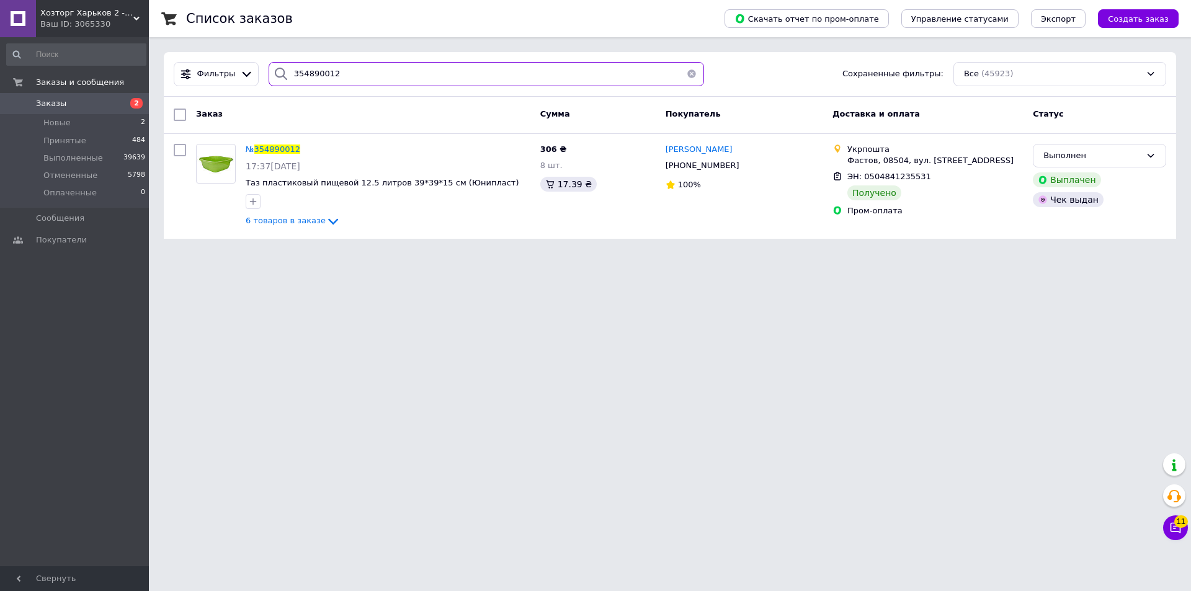
click at [311, 67] on input "354890012" at bounding box center [486, 74] width 435 height 24
click at [311, 66] on input "354890012" at bounding box center [486, 74] width 435 height 24
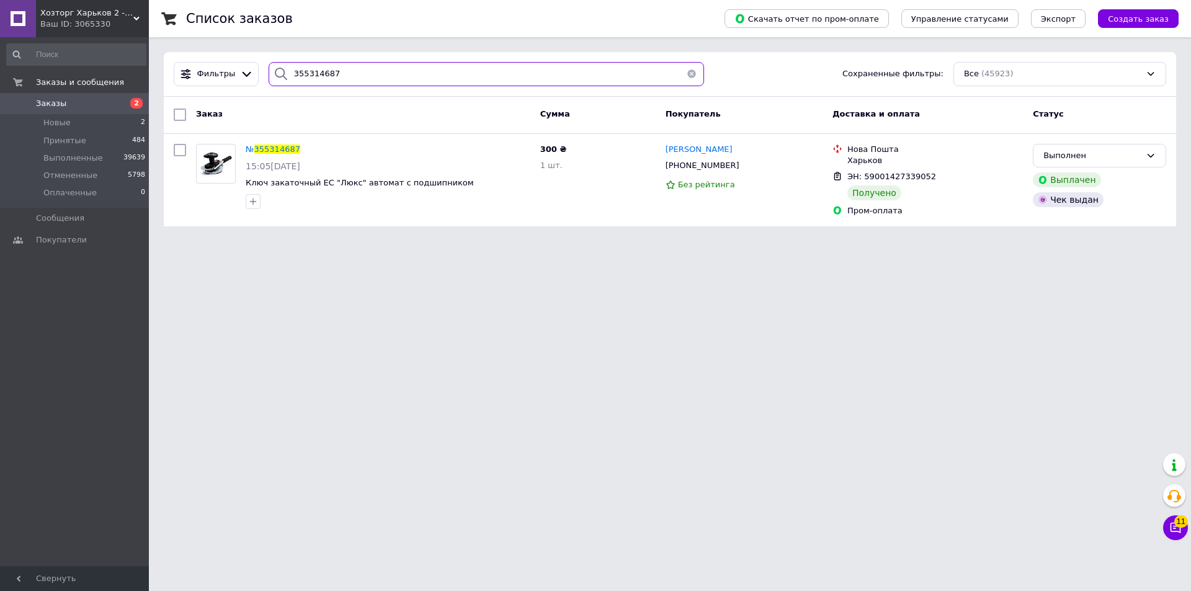
click at [301, 68] on input "355314687" at bounding box center [486, 74] width 435 height 24
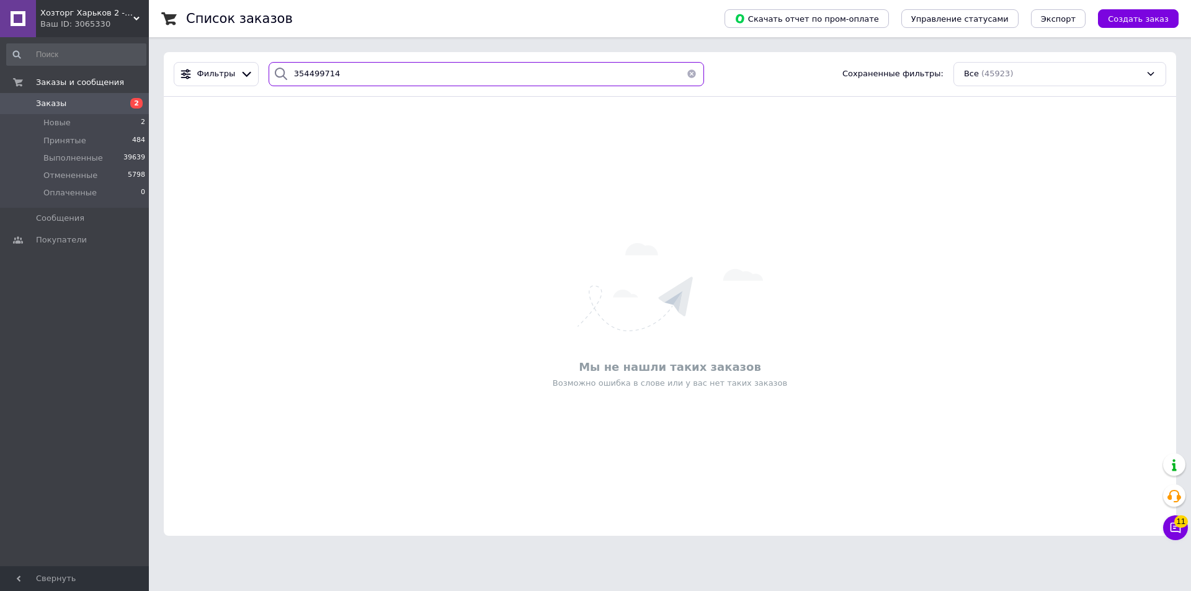
click at [302, 73] on input "354499714" at bounding box center [486, 74] width 435 height 24
click at [302, 72] on input "354499714" at bounding box center [486, 74] width 435 height 24
type input "354499714"
click at [138, 14] on div "Хозторг Харьков 2 - товары для дома от украинских производителей Ваш ID: 3065330" at bounding box center [92, 18] width 113 height 37
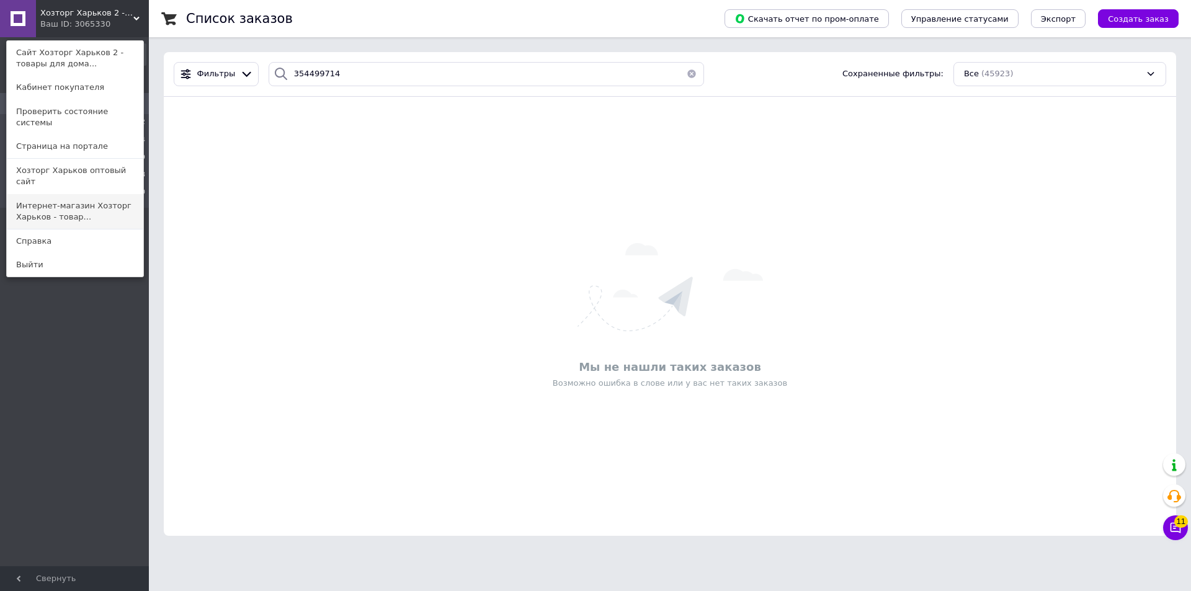
click at [51, 194] on link "Интернет-магазин Хозторг Харьков - товар..." at bounding box center [75, 211] width 136 height 35
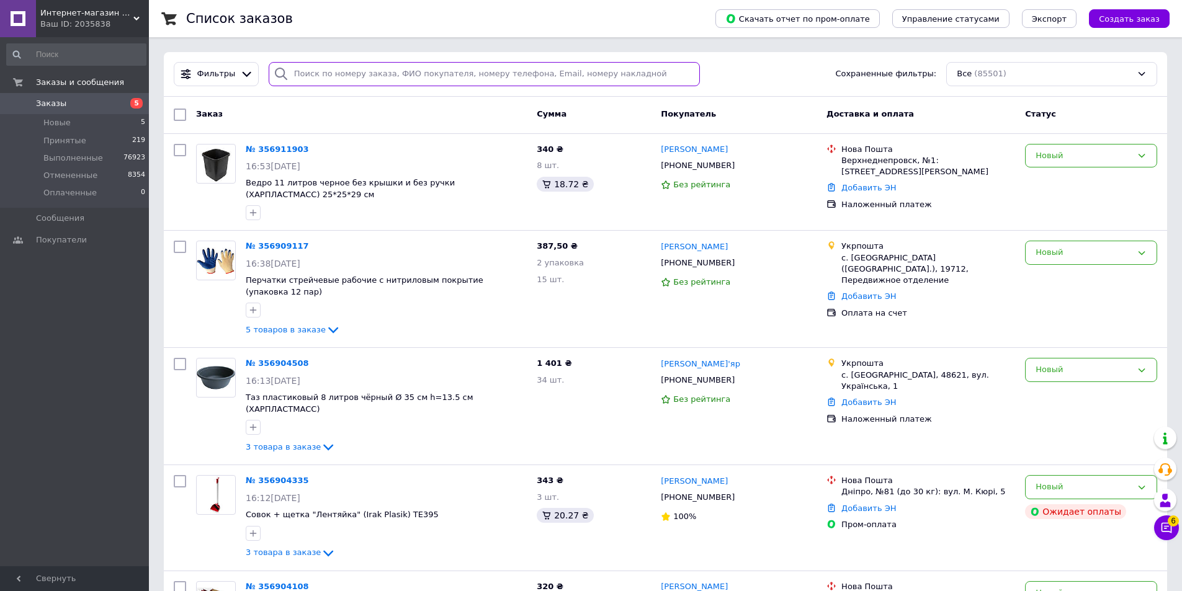
click at [299, 73] on input "search" at bounding box center [485, 74] width 432 height 24
paste input "354499714"
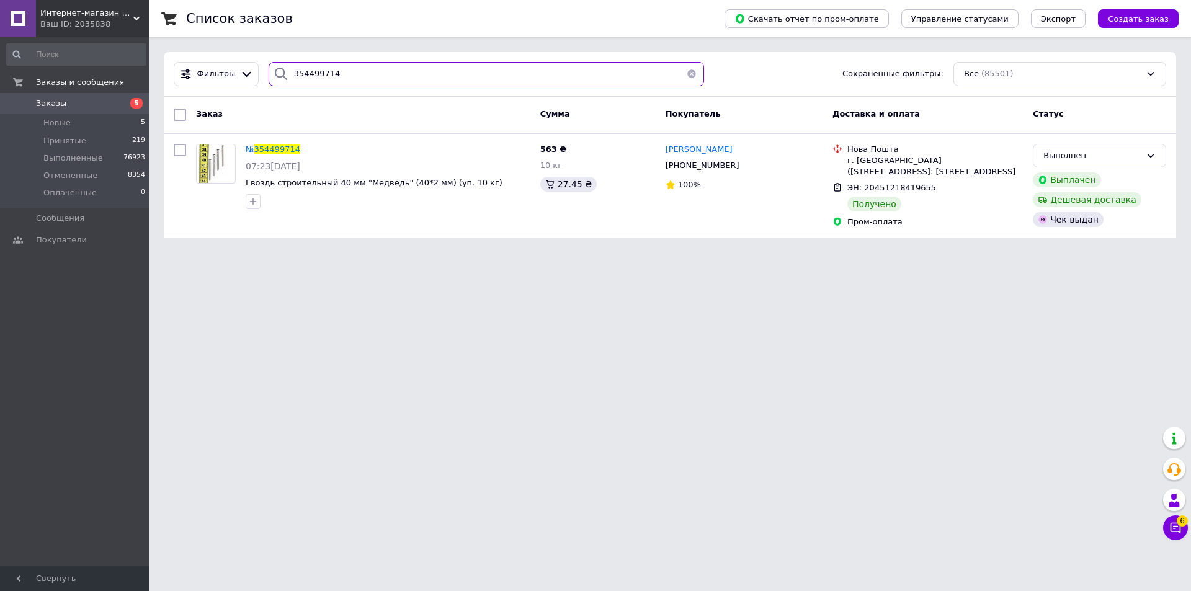
click at [301, 66] on input "354499714" at bounding box center [486, 74] width 435 height 24
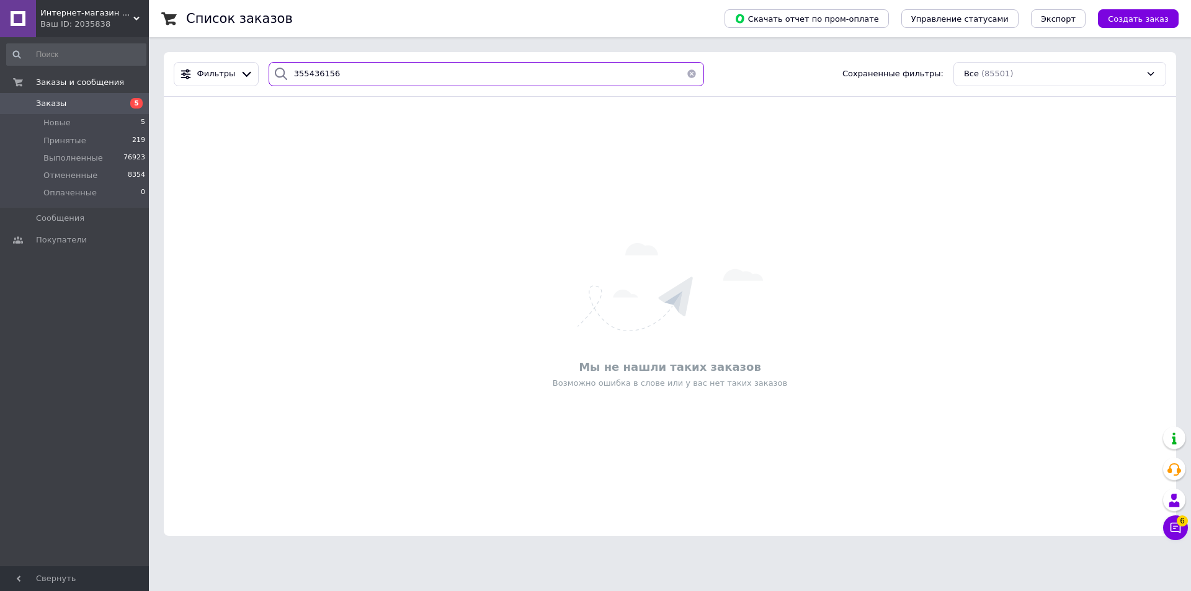
click at [301, 66] on input "355436156" at bounding box center [486, 74] width 435 height 24
type input "355436156"
click at [137, 16] on icon at bounding box center [136, 19] width 6 height 6
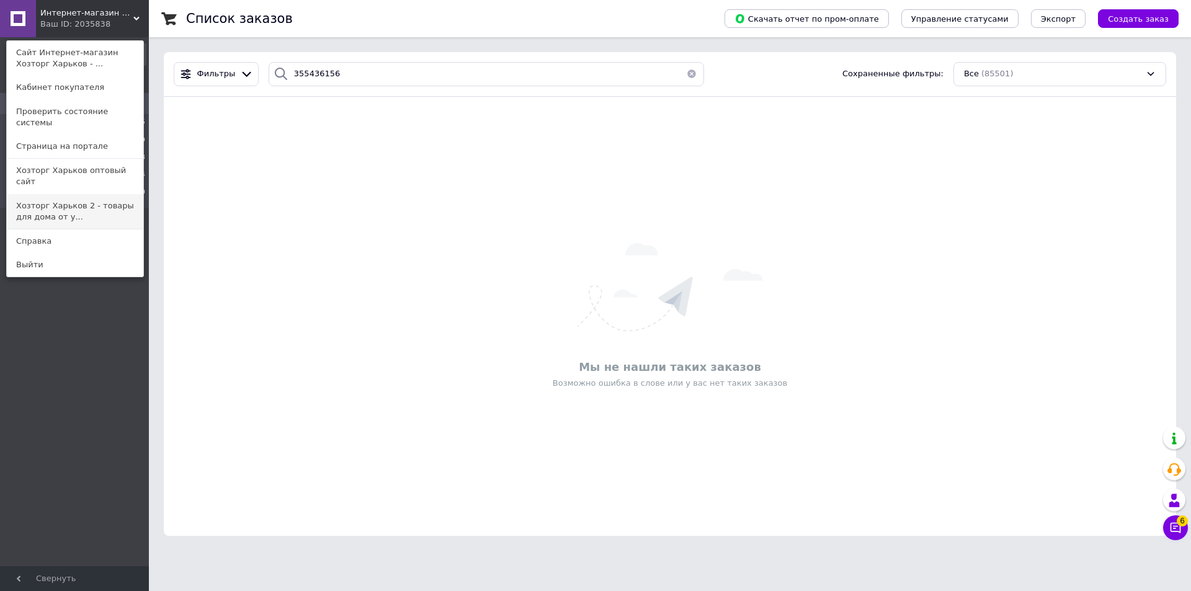
click at [42, 194] on link "Хозторг Харьков 2 - товары для дома от у..." at bounding box center [75, 211] width 136 height 35
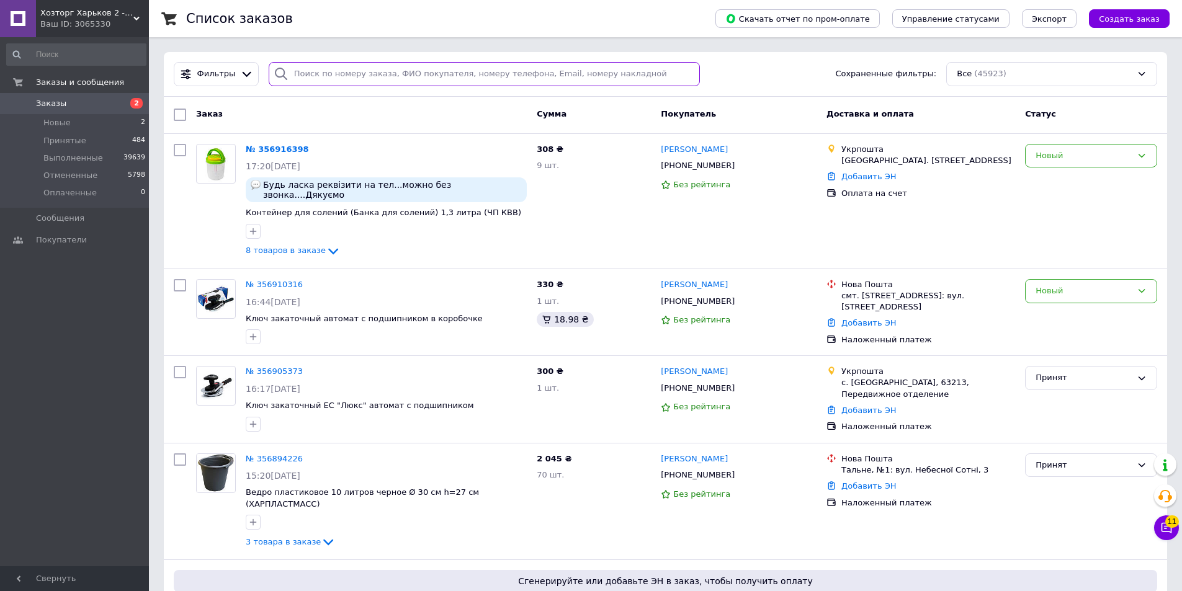
click at [295, 73] on input "search" at bounding box center [485, 74] width 432 height 24
paste input "355436156"
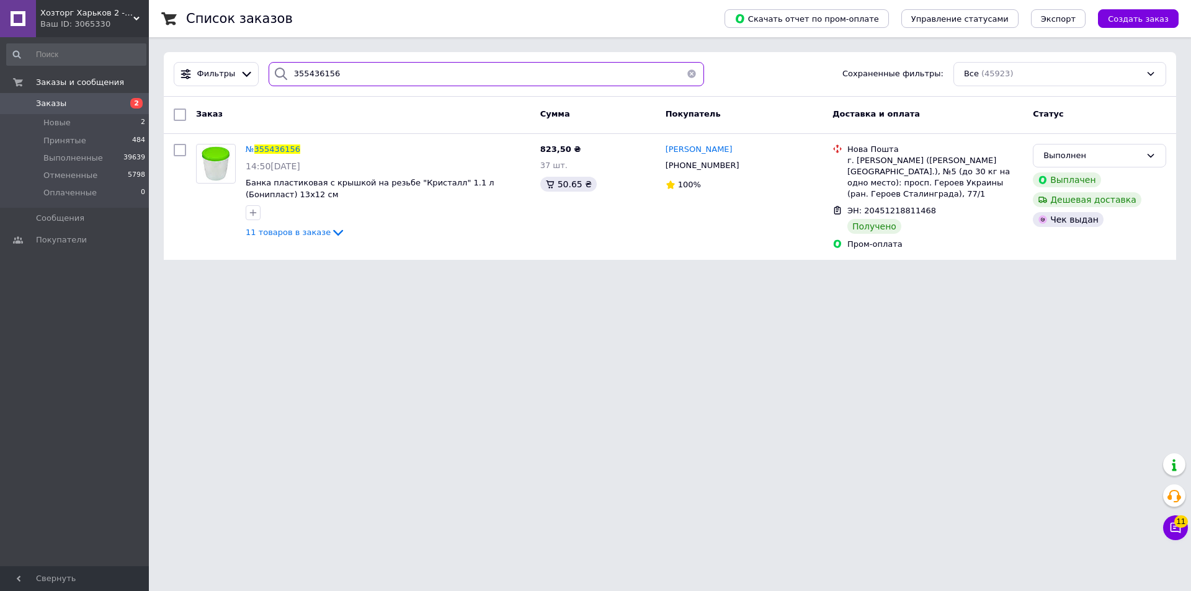
click at [295, 69] on input "355436156" at bounding box center [486, 74] width 435 height 24
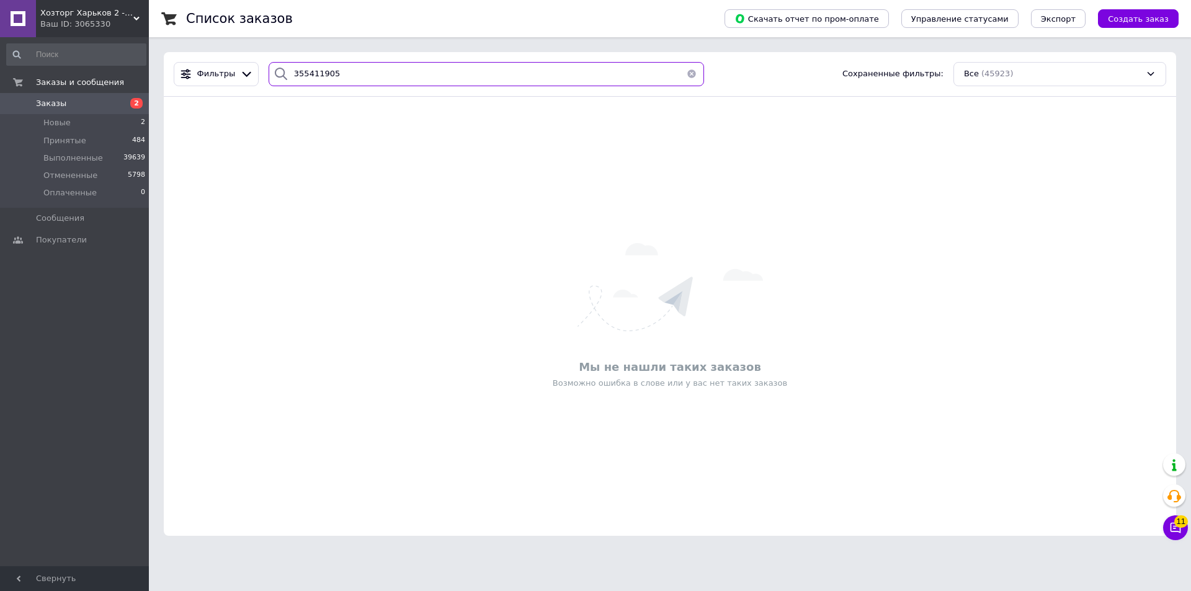
click at [294, 71] on input "355411905" at bounding box center [486, 74] width 435 height 24
type input "355411905"
click at [135, 20] on icon at bounding box center [136, 19] width 6 height 6
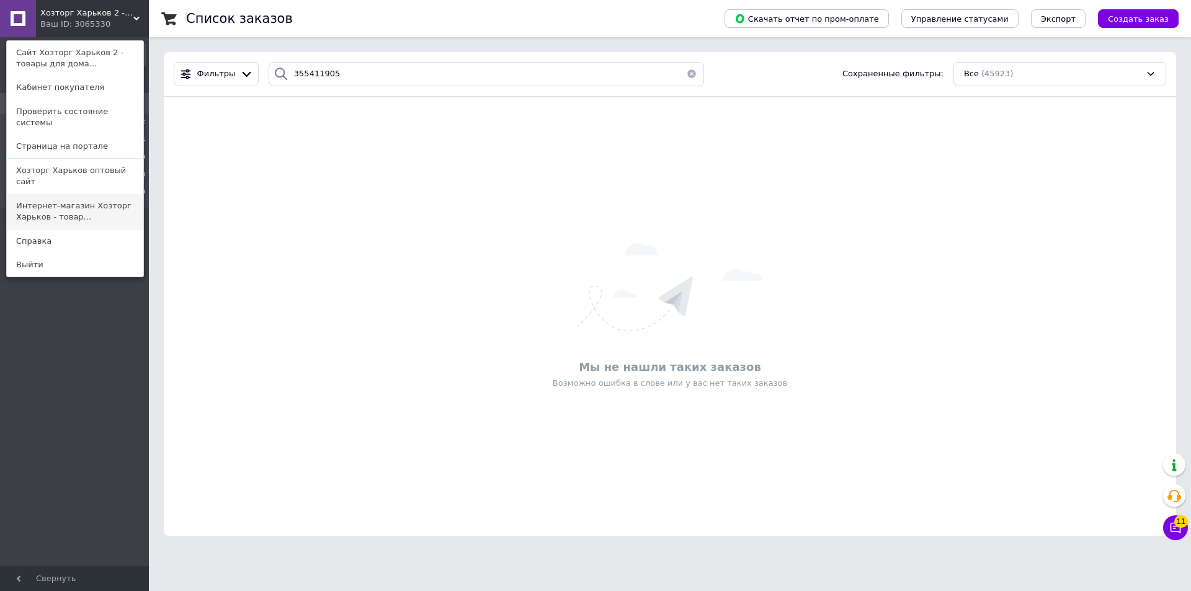
click at [48, 194] on link "Интернет-магазин Хозторг Харьков - товар..." at bounding box center [75, 211] width 136 height 35
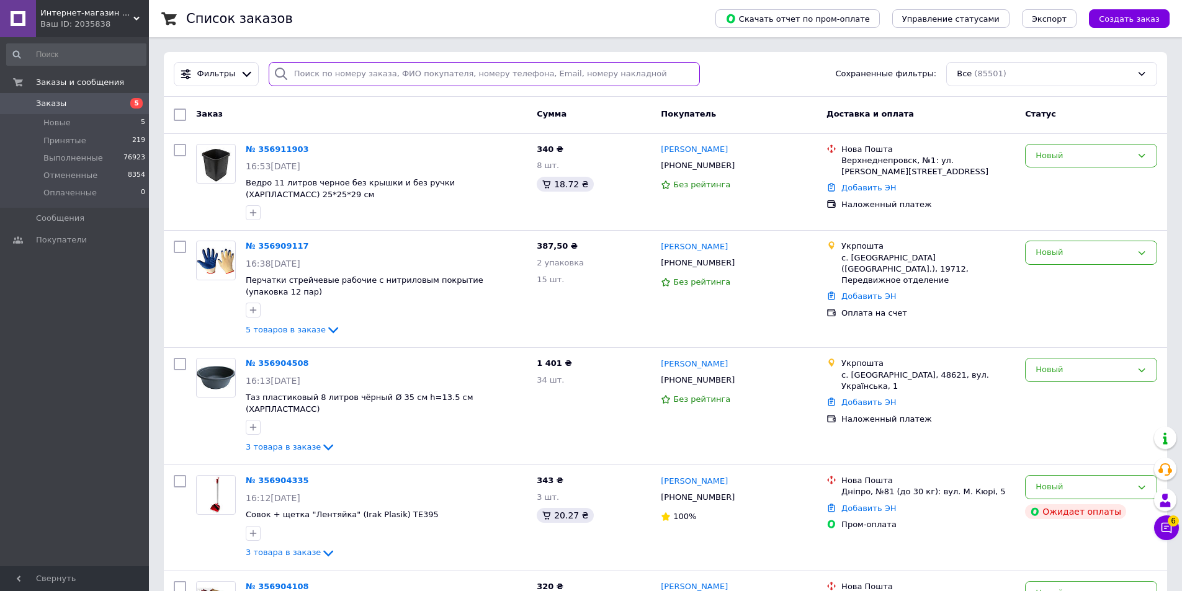
click at [300, 72] on input "search" at bounding box center [485, 74] width 432 height 24
paste input "355411905"
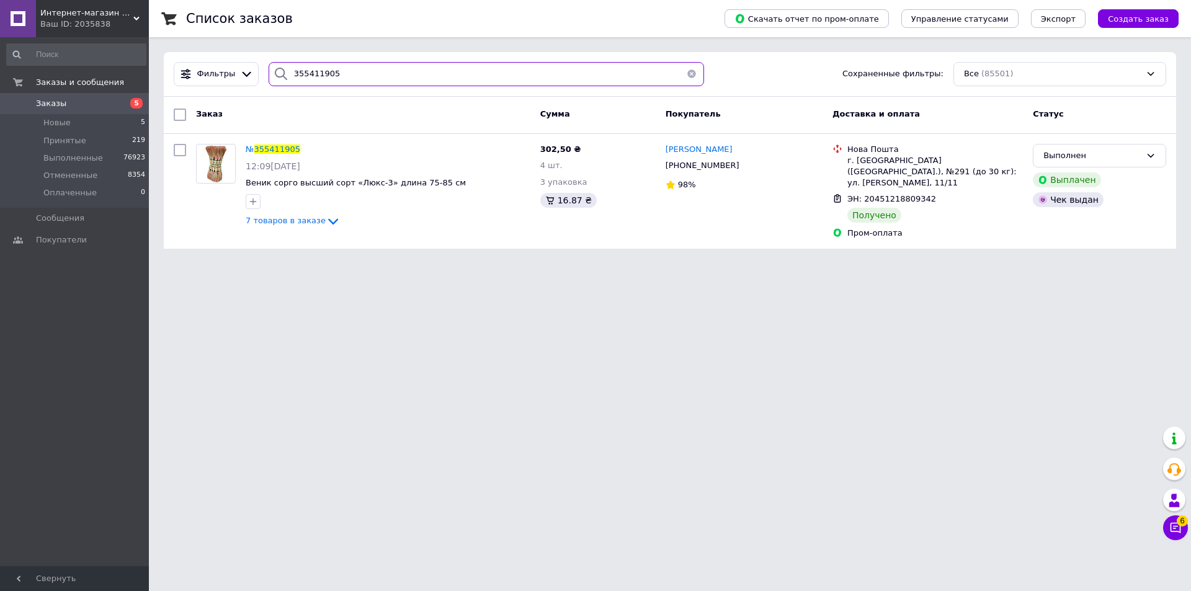
click at [296, 73] on input "355411905" at bounding box center [486, 74] width 435 height 24
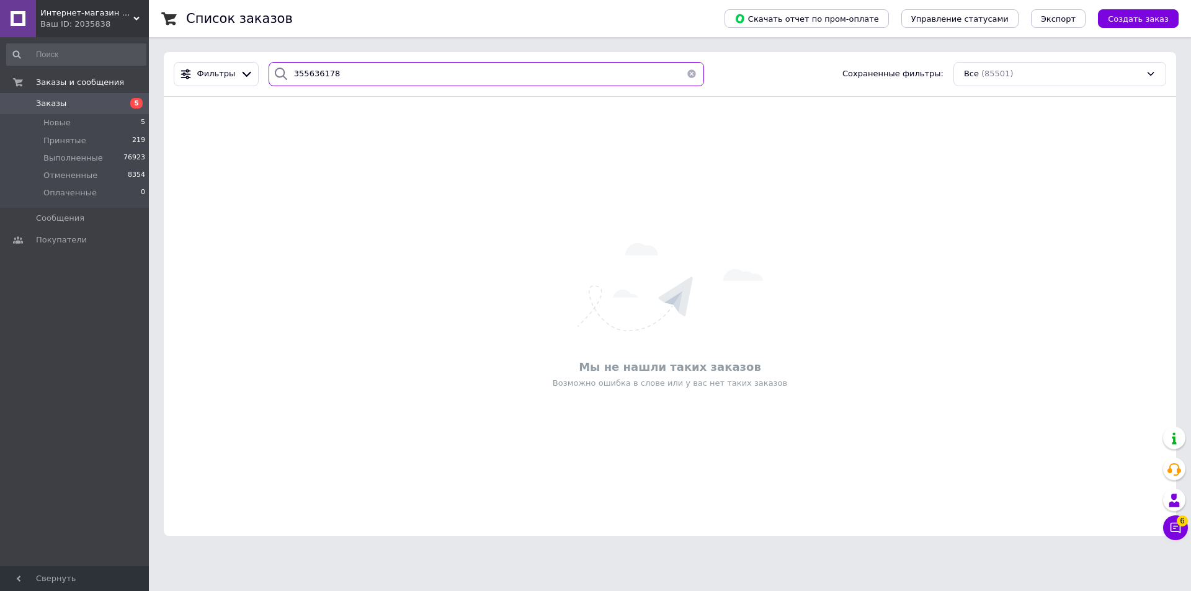
click at [309, 75] on input "355636178" at bounding box center [486, 74] width 435 height 24
type input "355636178"
click at [135, 17] on use at bounding box center [136, 19] width 6 height 4
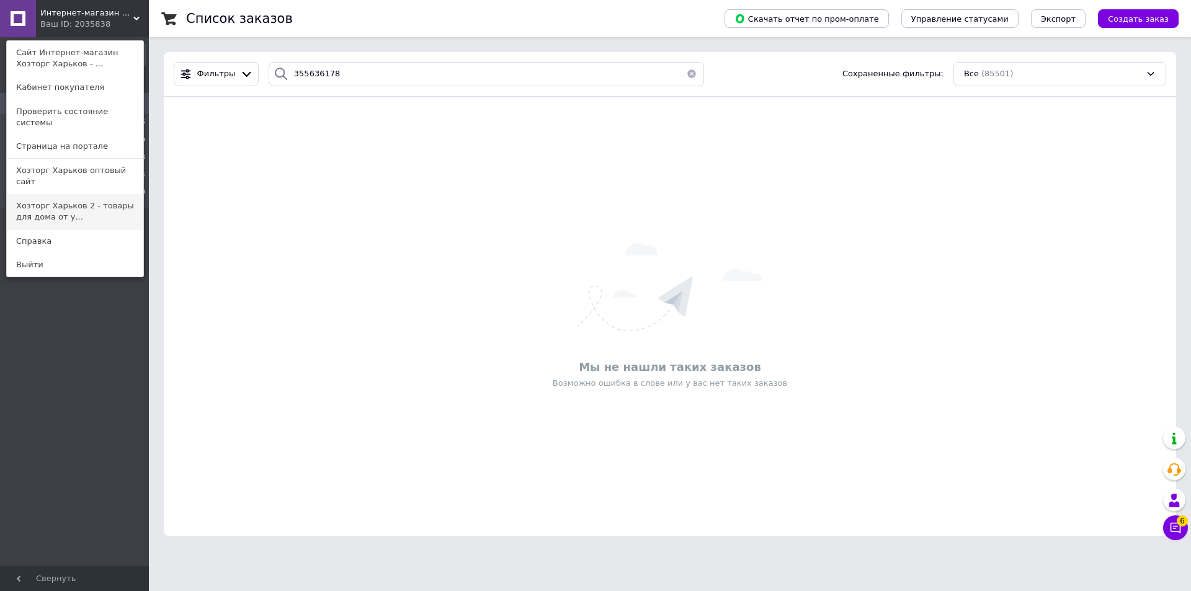
click at [20, 195] on link "Хозторг Харьков 2 - товары для дома от у..." at bounding box center [75, 211] width 136 height 35
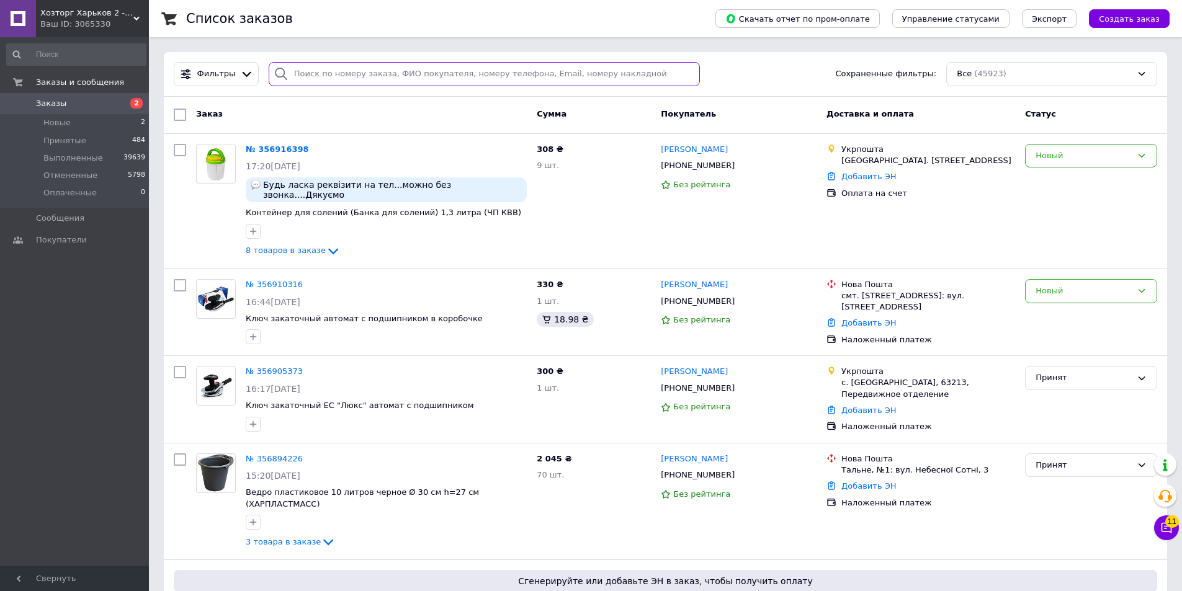
click at [296, 71] on input "search" at bounding box center [485, 74] width 432 height 24
paste input "355636178"
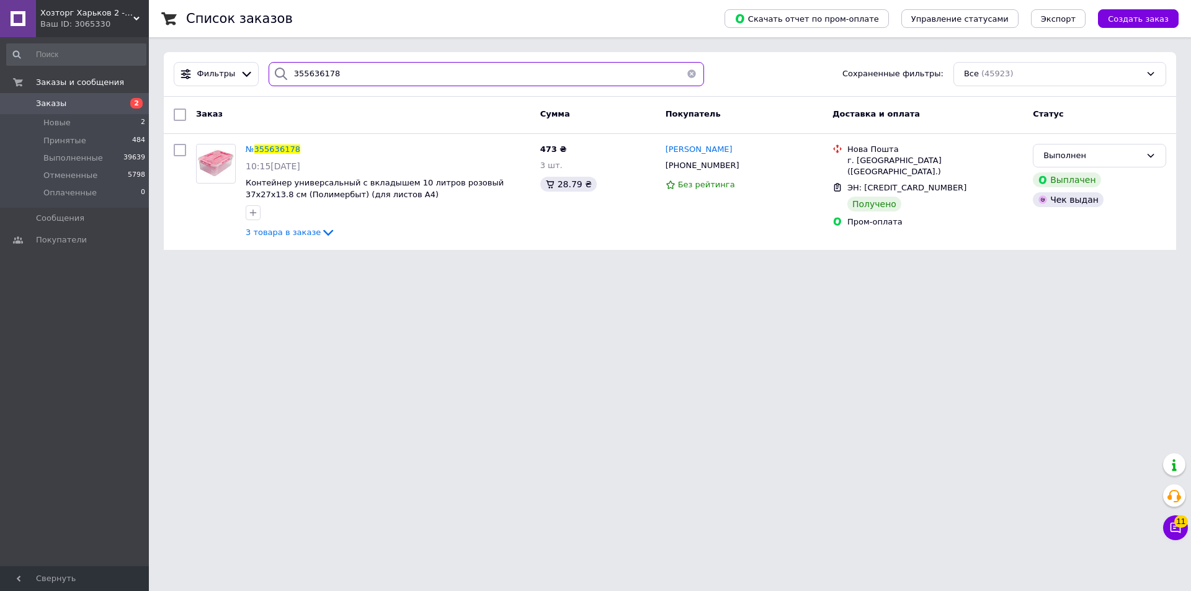
click at [297, 72] on input "355636178" at bounding box center [486, 74] width 435 height 24
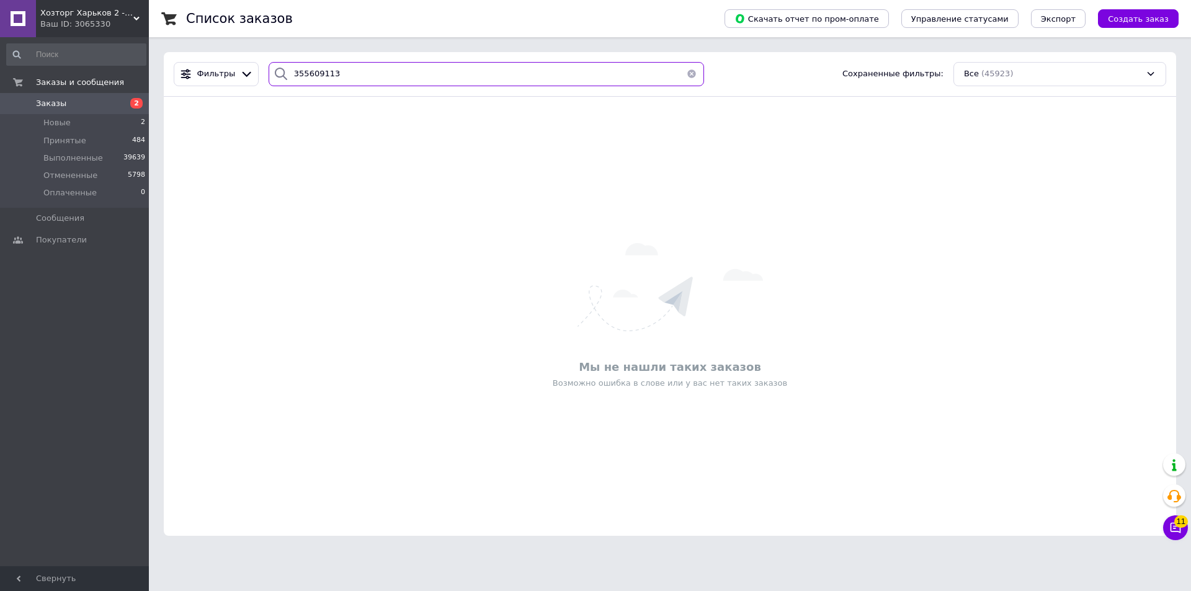
click at [295, 74] on input "355609113" at bounding box center [486, 74] width 435 height 24
type input "355609113"
click at [138, 17] on use at bounding box center [136, 19] width 6 height 4
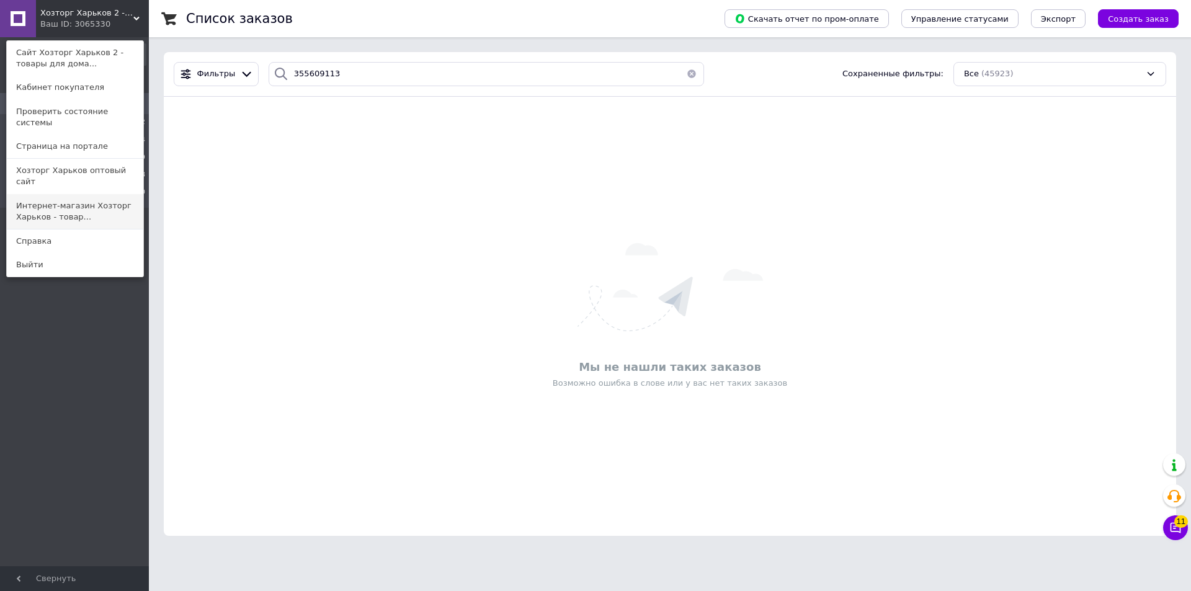
click at [24, 194] on link "Интернет-магазин Хозторг Харьков - товар..." at bounding box center [75, 211] width 136 height 35
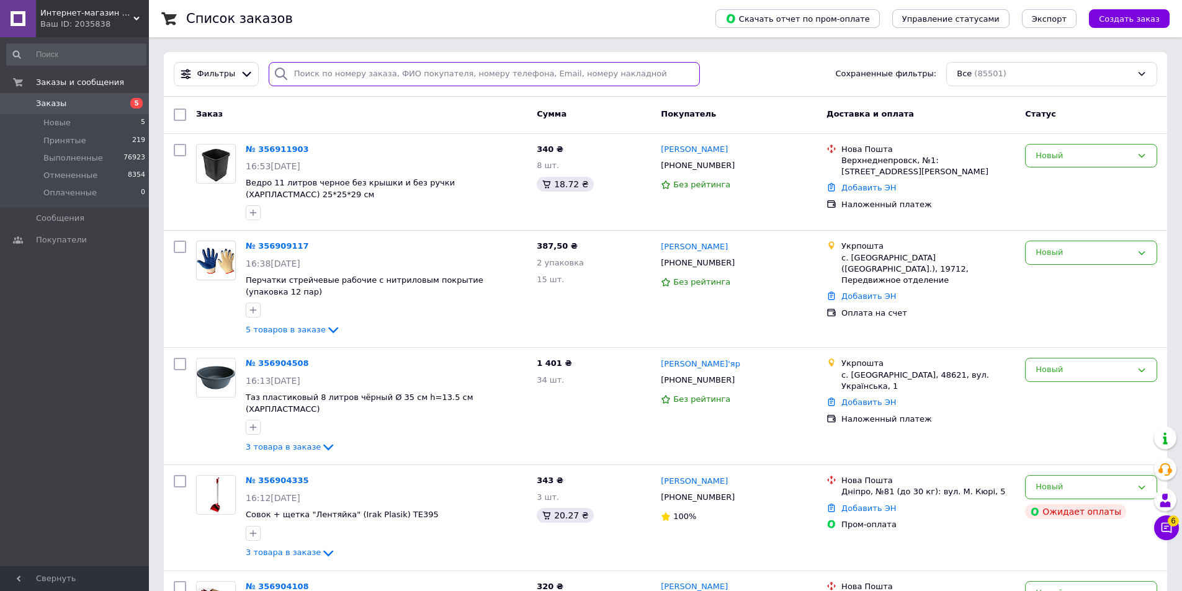
click at [296, 74] on input "search" at bounding box center [485, 74] width 432 height 24
paste input "355609113"
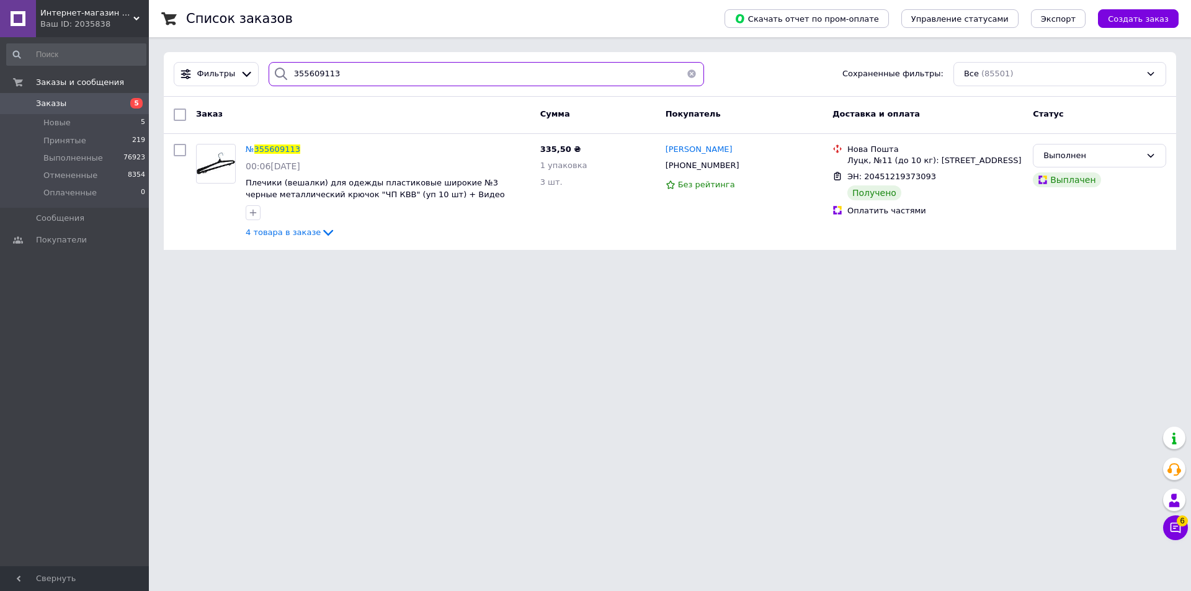
click at [310, 69] on input "355609113" at bounding box center [486, 74] width 435 height 24
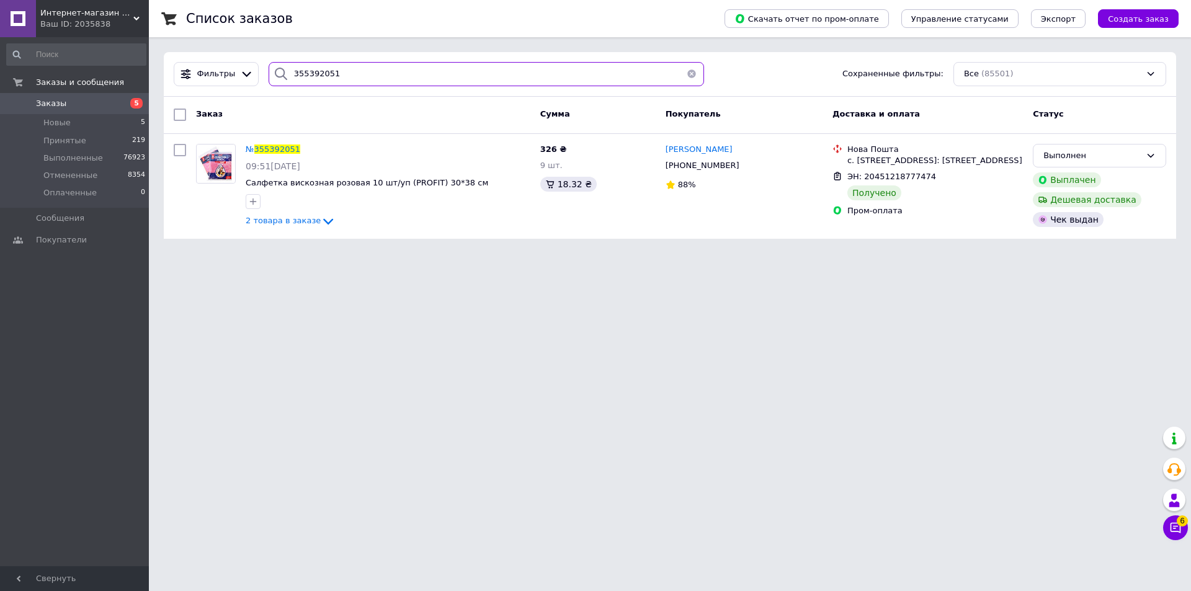
type input "355392051"
drag, startPoint x: 9, startPoint y: 28, endPoint x: 36, endPoint y: 25, distance: 27.5
click at [32, 25] on link at bounding box center [18, 18] width 36 height 37
